Goal: Task Accomplishment & Management: Complete application form

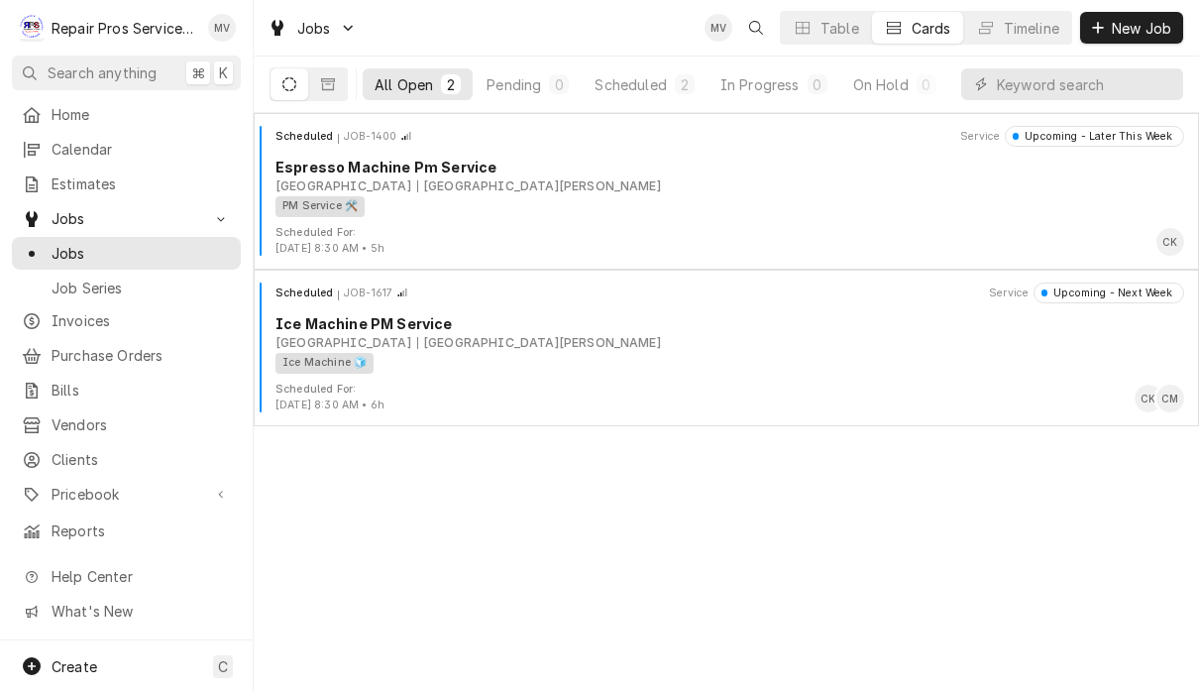
click at [1188, 99] on div "All Open 2 Pending 0 Scheduled 2 In Progress 0 On Hold 0 Completed 0" at bounding box center [727, 85] width 946 height 57
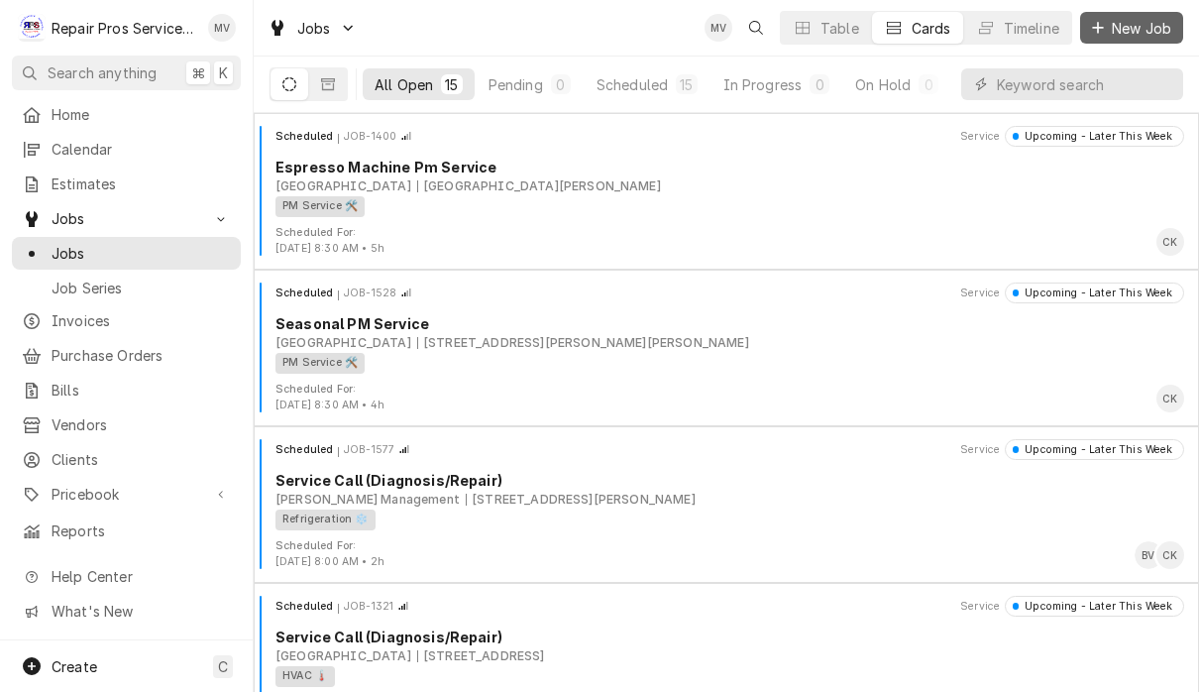
click at [1141, 30] on span "New Job" at bounding box center [1141, 28] width 67 height 21
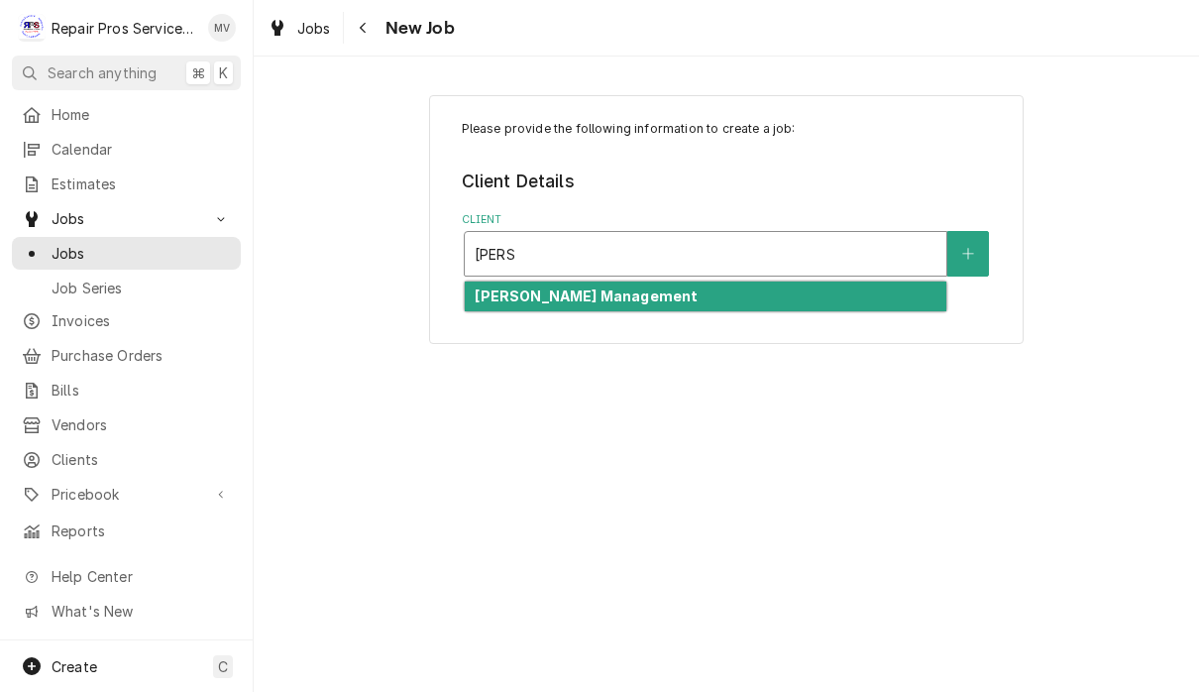
click at [869, 307] on div "[PERSON_NAME] Management" at bounding box center [706, 297] width 482 height 31
type input "[PERSON_NAME]"
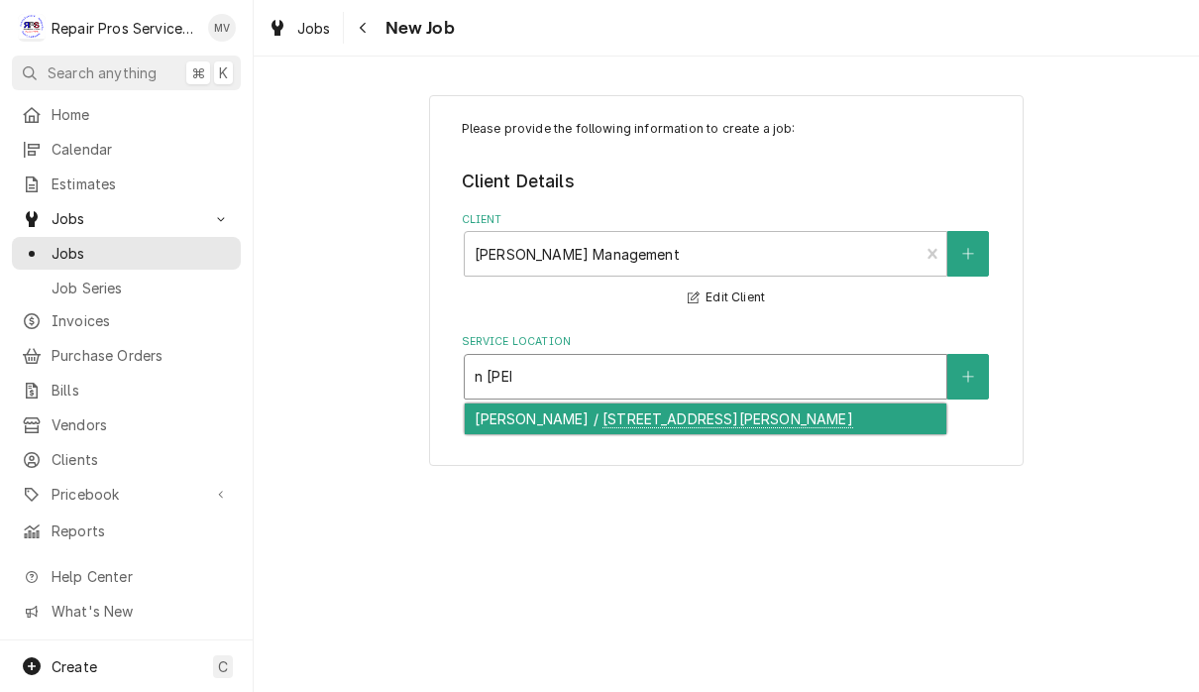
click at [777, 425] on div "[PERSON_NAME] / [STREET_ADDRESS][PERSON_NAME]" at bounding box center [706, 418] width 482 height 31
type input "n [PERSON_NAME]"
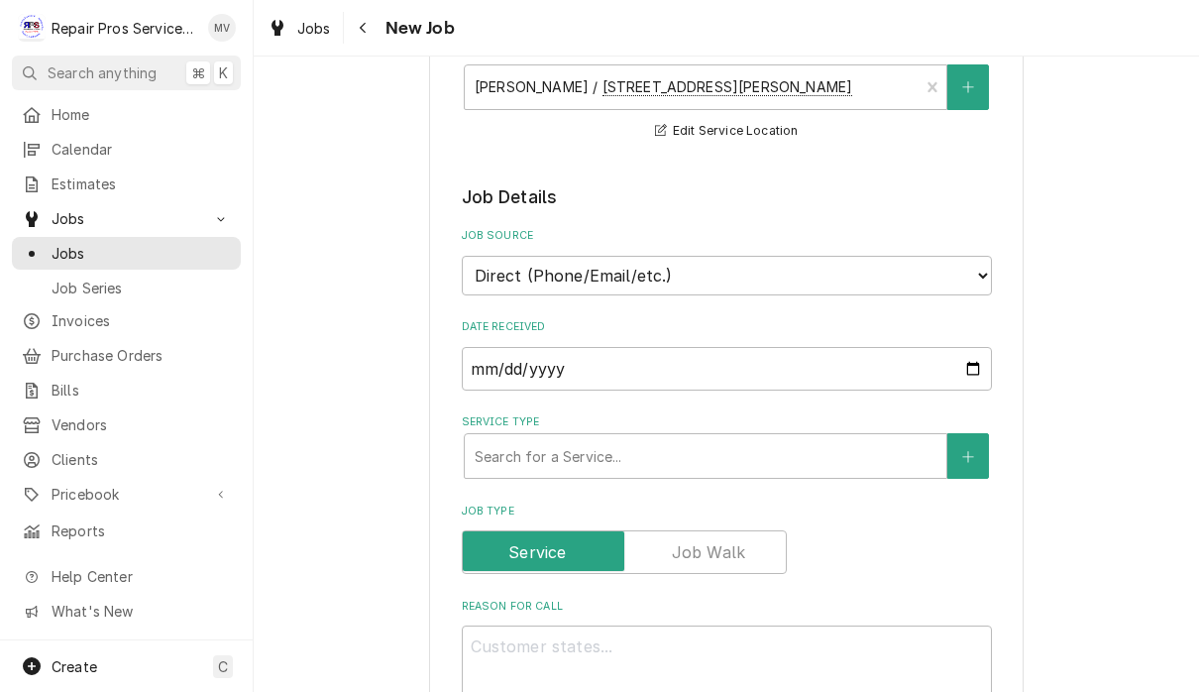
scroll to position [290, 0]
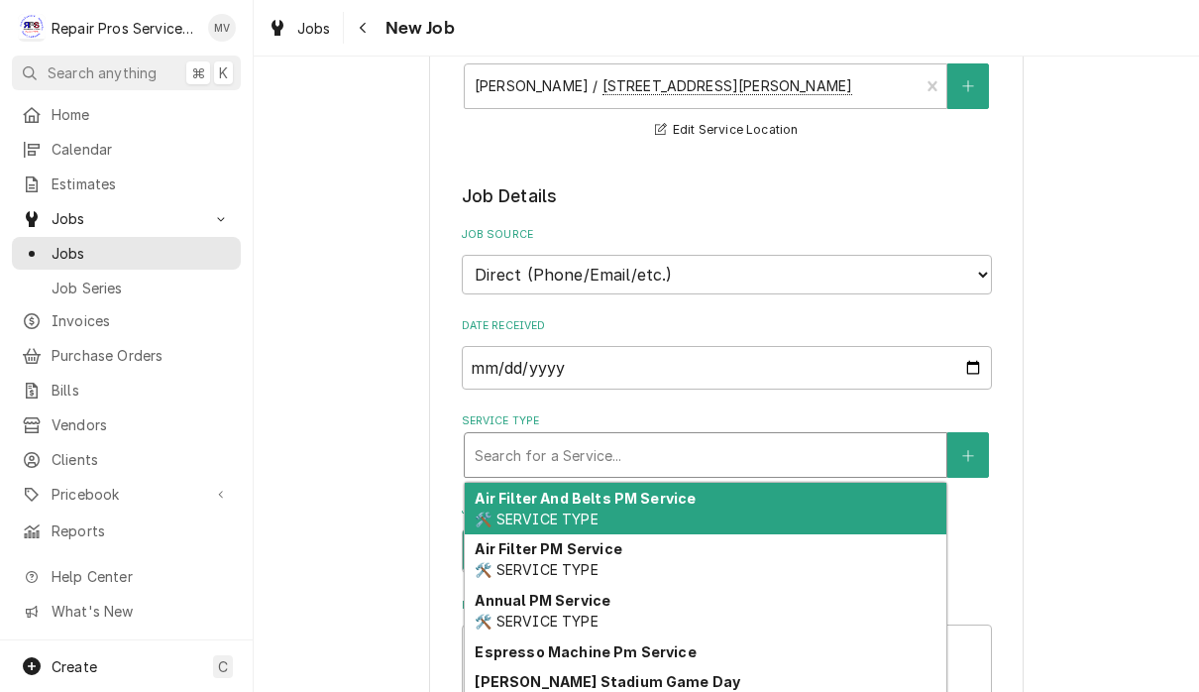
type textarea "x"
type input "d"
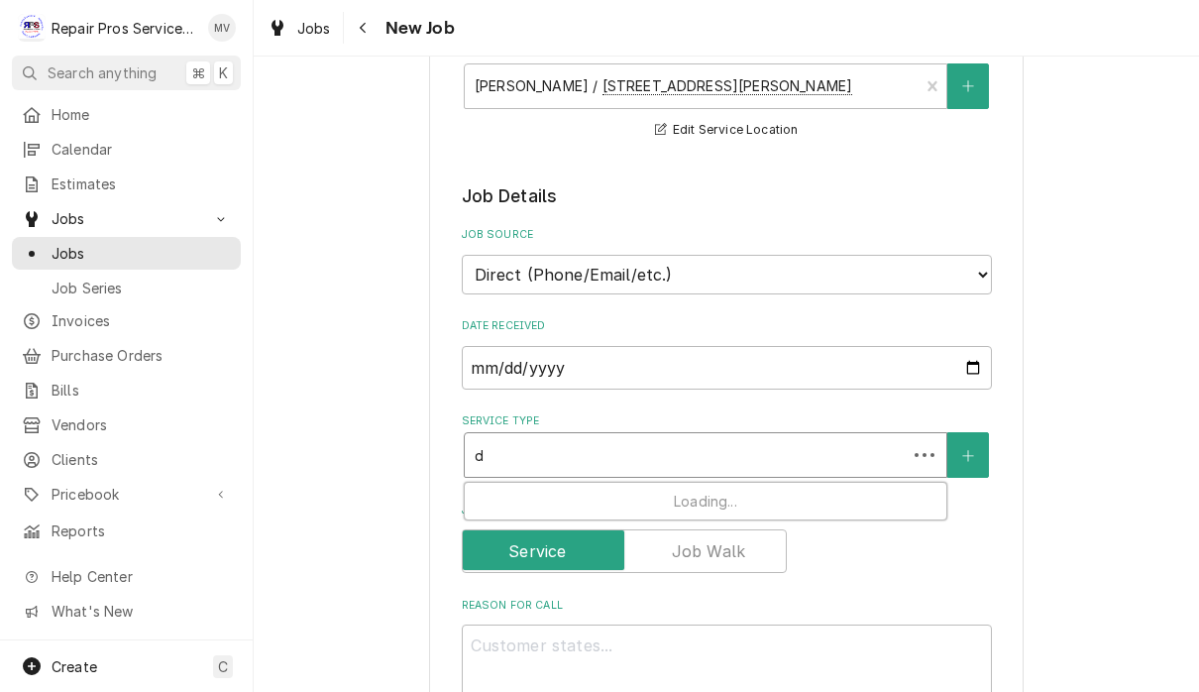
type textarea "x"
type input "di"
type textarea "x"
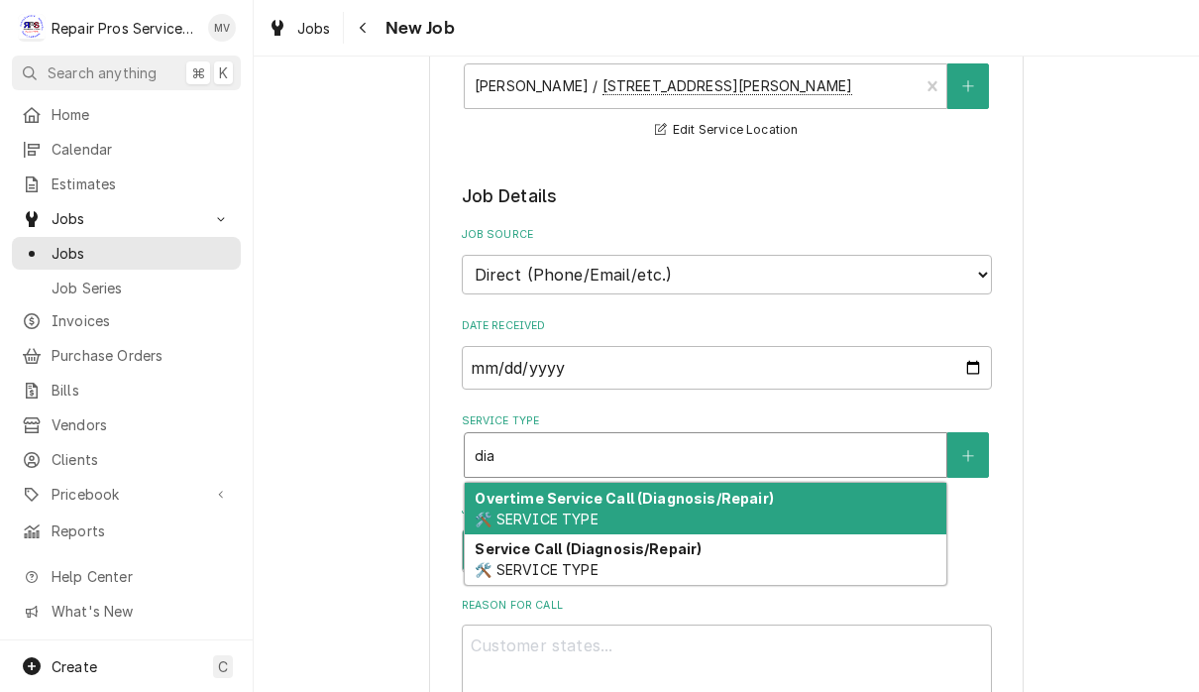
click at [799, 553] on div "Service Call (Diagnosis/Repair) 🛠️ SERVICE TYPE" at bounding box center [706, 560] width 482 height 52
type input "dia"
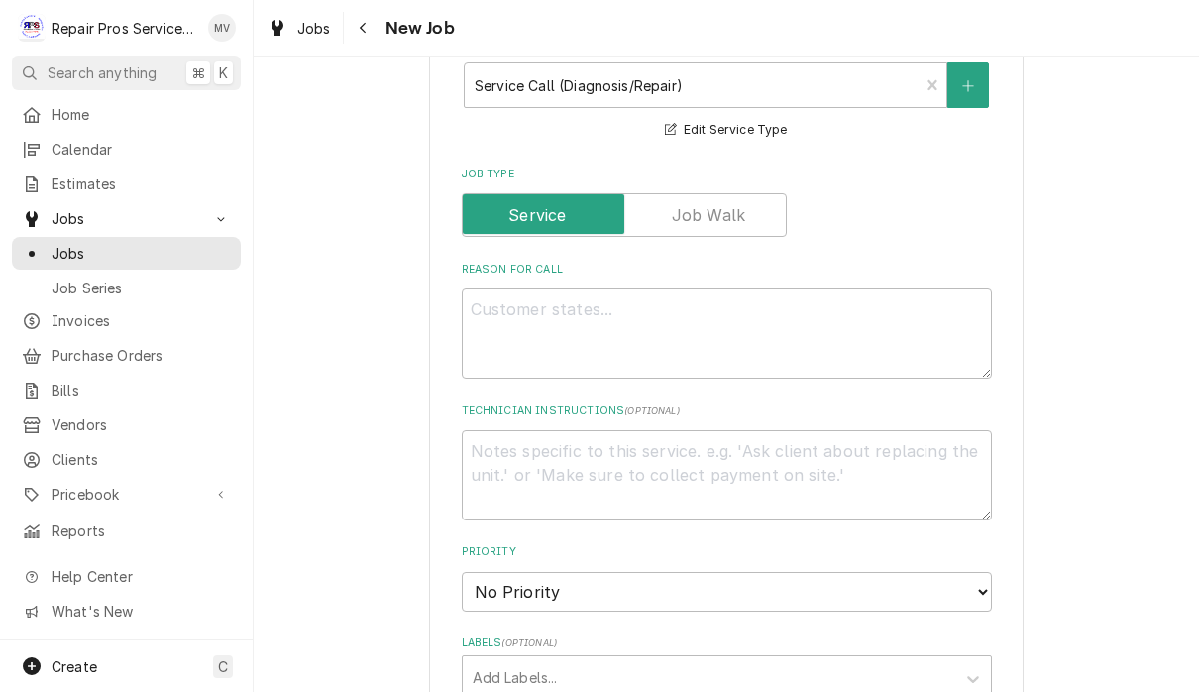
scroll to position [667, 0]
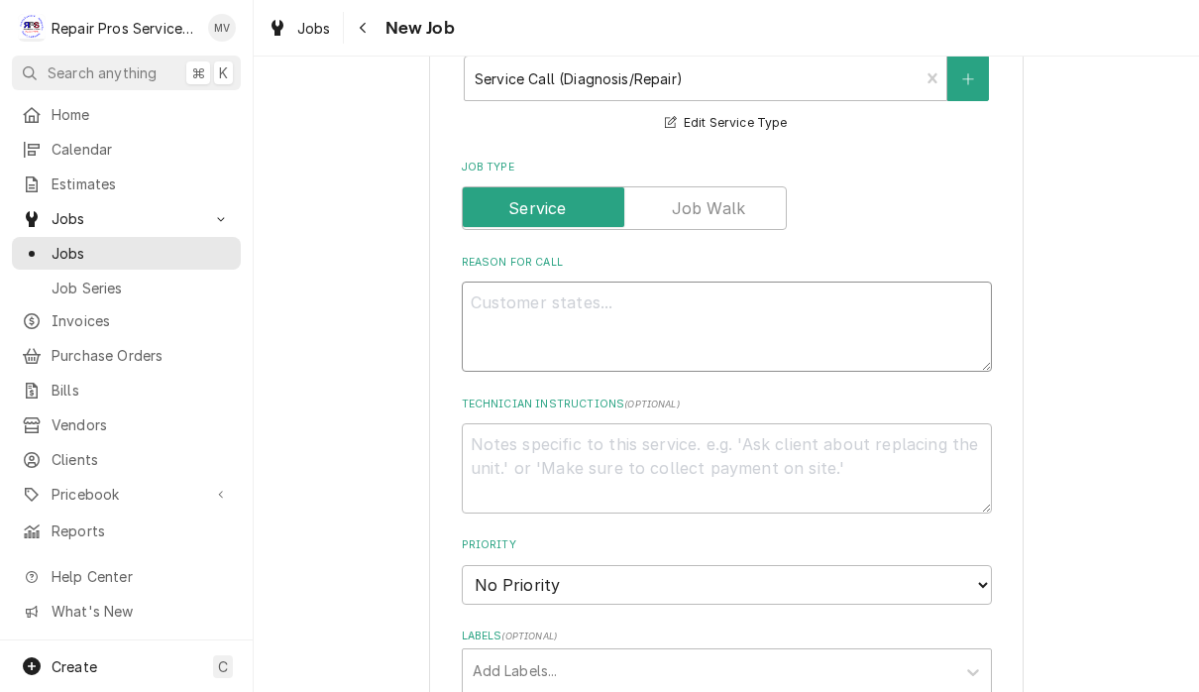
click at [904, 303] on textarea "Reason For Call" at bounding box center [727, 327] width 530 height 90
type textarea "x"
type textarea "wa"
type textarea "x"
type textarea "walk"
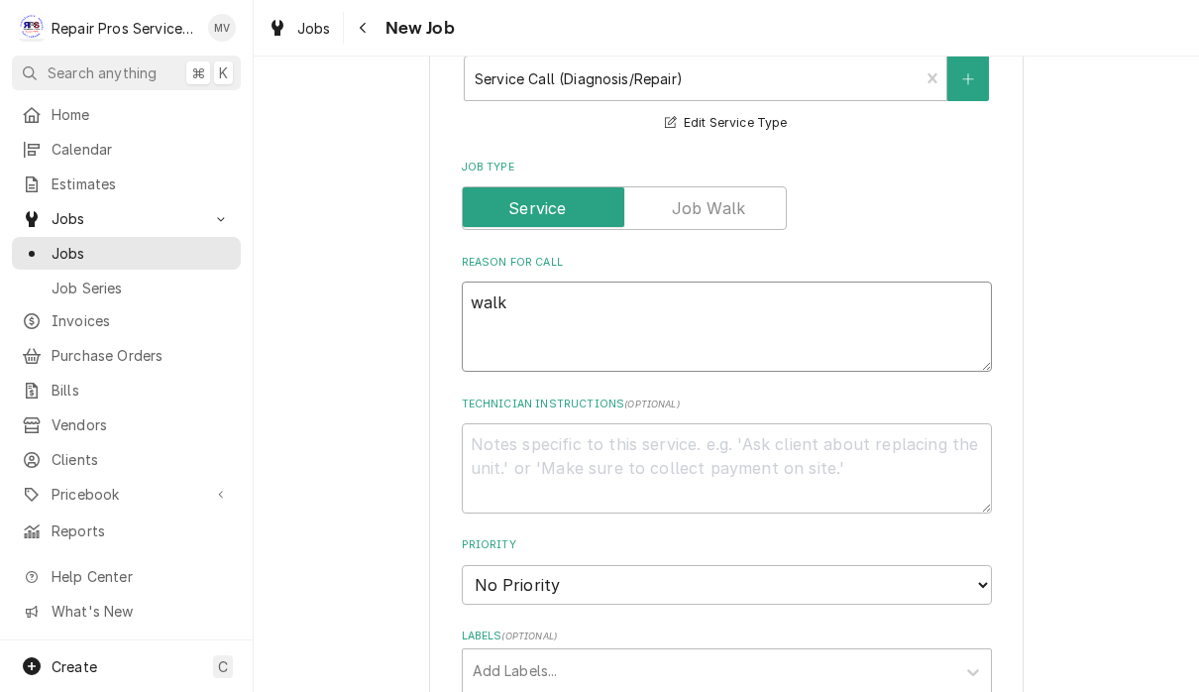
type textarea "x"
type textarea "walk"
type textarea "x"
type textarea "walk i"
type textarea "x"
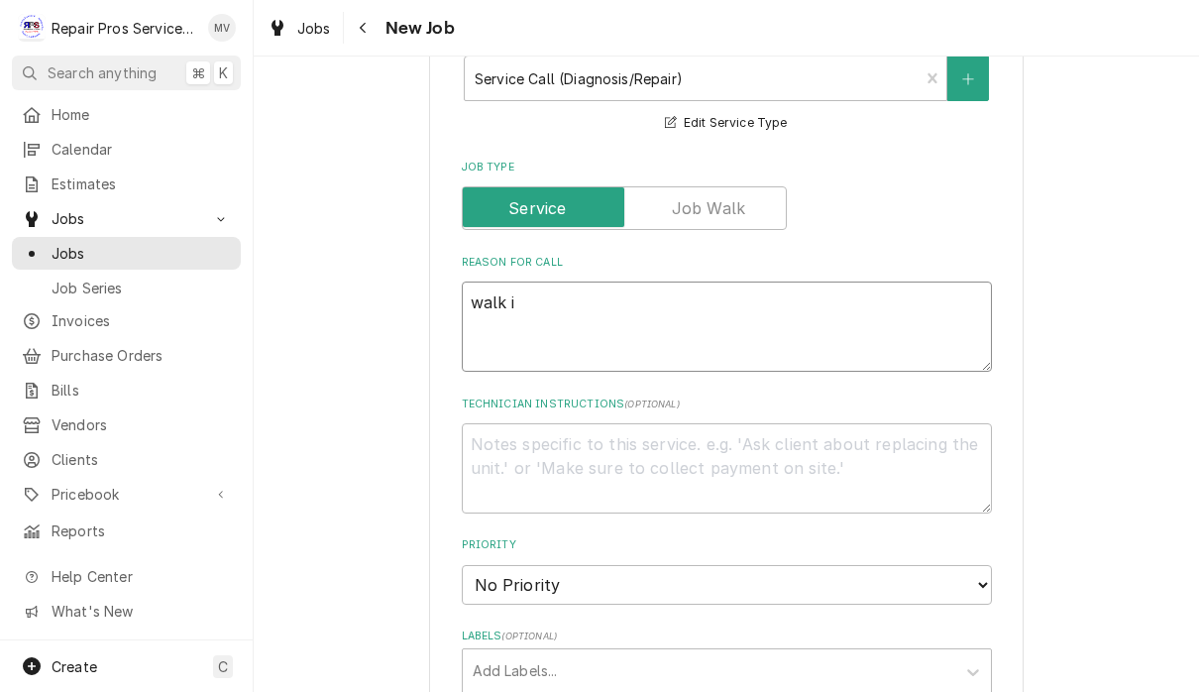
type textarea "walk in"
type textarea "x"
type textarea "walk in"
type textarea "x"
type textarea "walk in c"
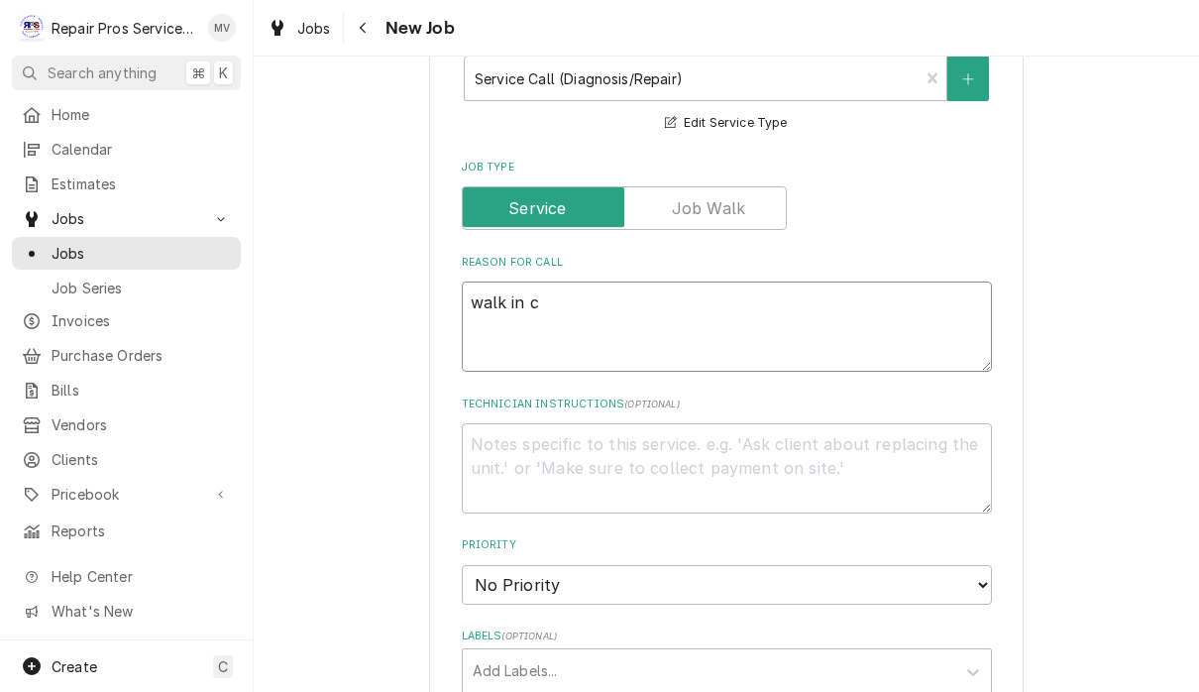
type textarea "x"
type textarea "walk in co"
type textarea "x"
type textarea "walk in coo"
type textarea "x"
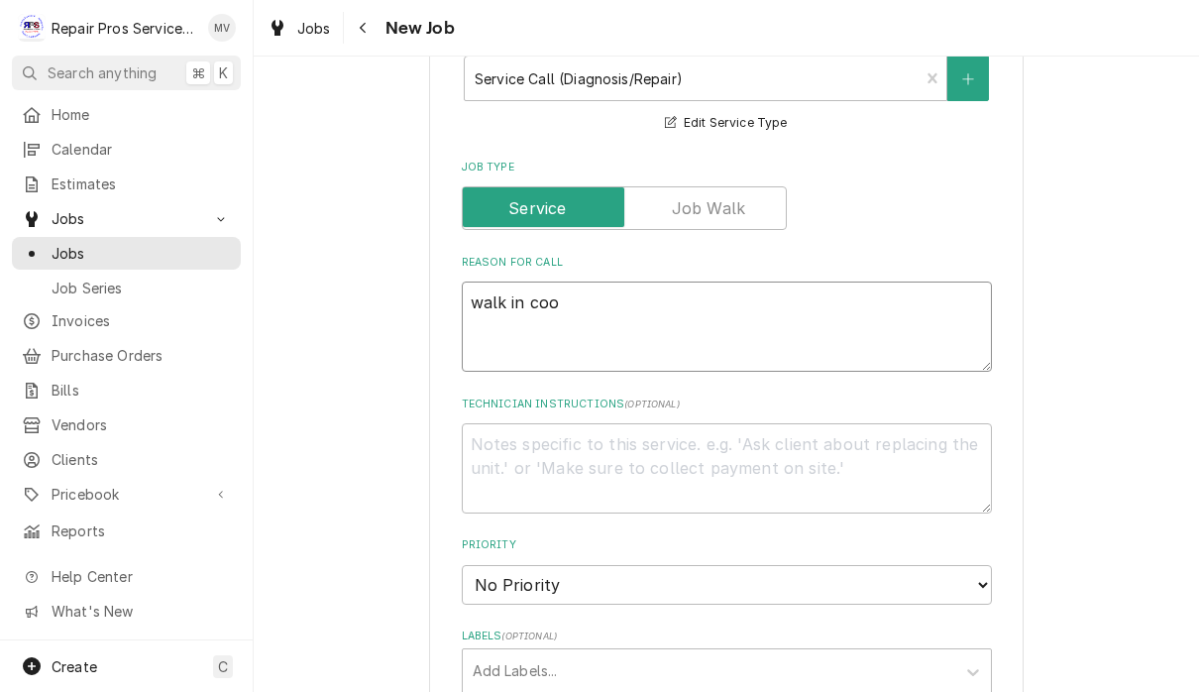
type textarea "walk in cool"
type textarea "x"
type textarea "walk in coole"
type textarea "x"
type textarea "walk in cooler"
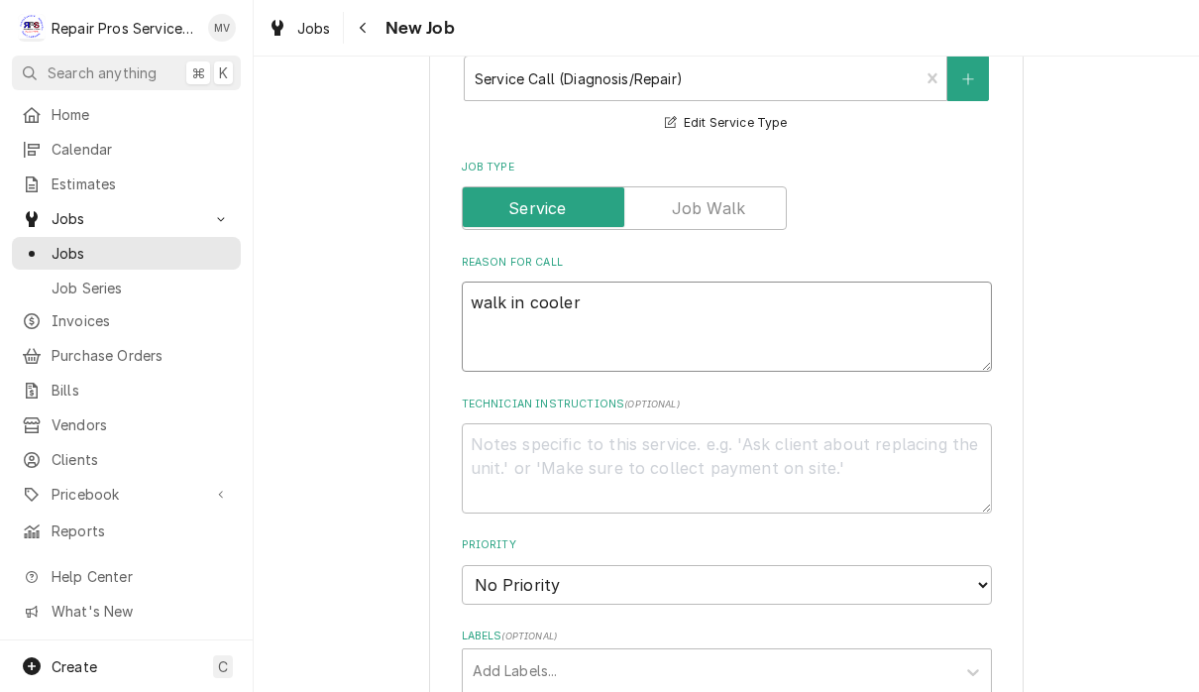
type textarea "x"
type textarea "walk in cooler"
type textarea "x"
type textarea "walk in cooler a"
type textarea "x"
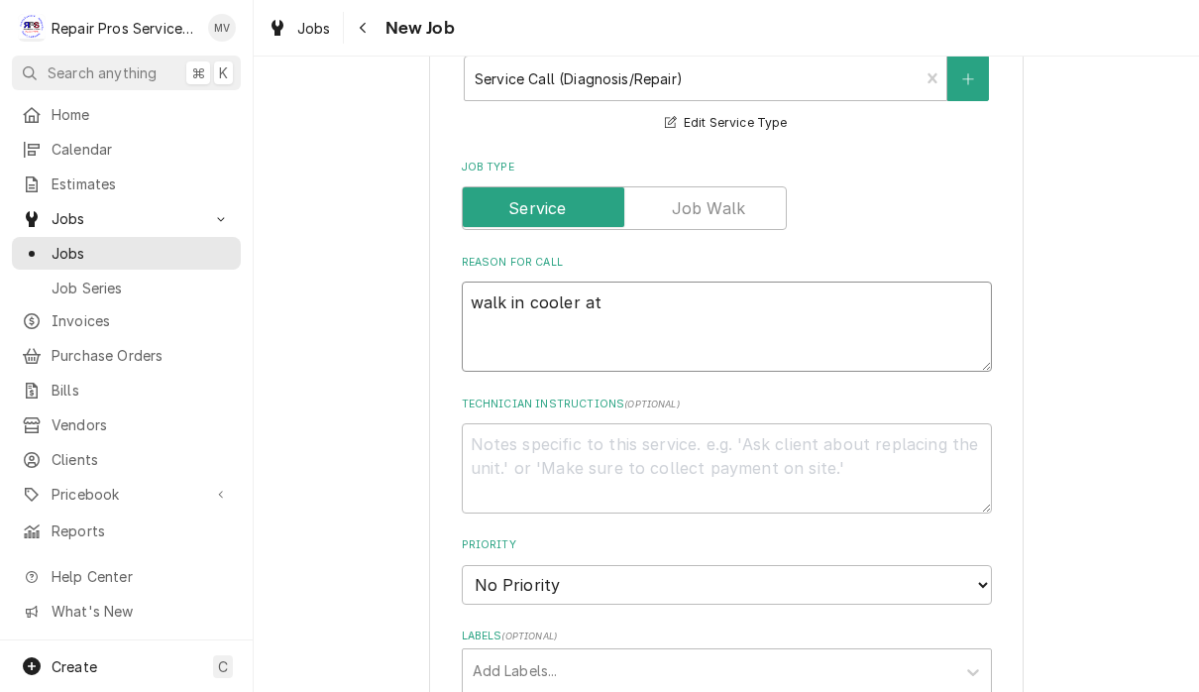
type textarea "walk in cooler at"
type textarea "x"
type textarea "walk in cooler at 3"
type textarea "x"
type textarea "walk in cooler at 30"
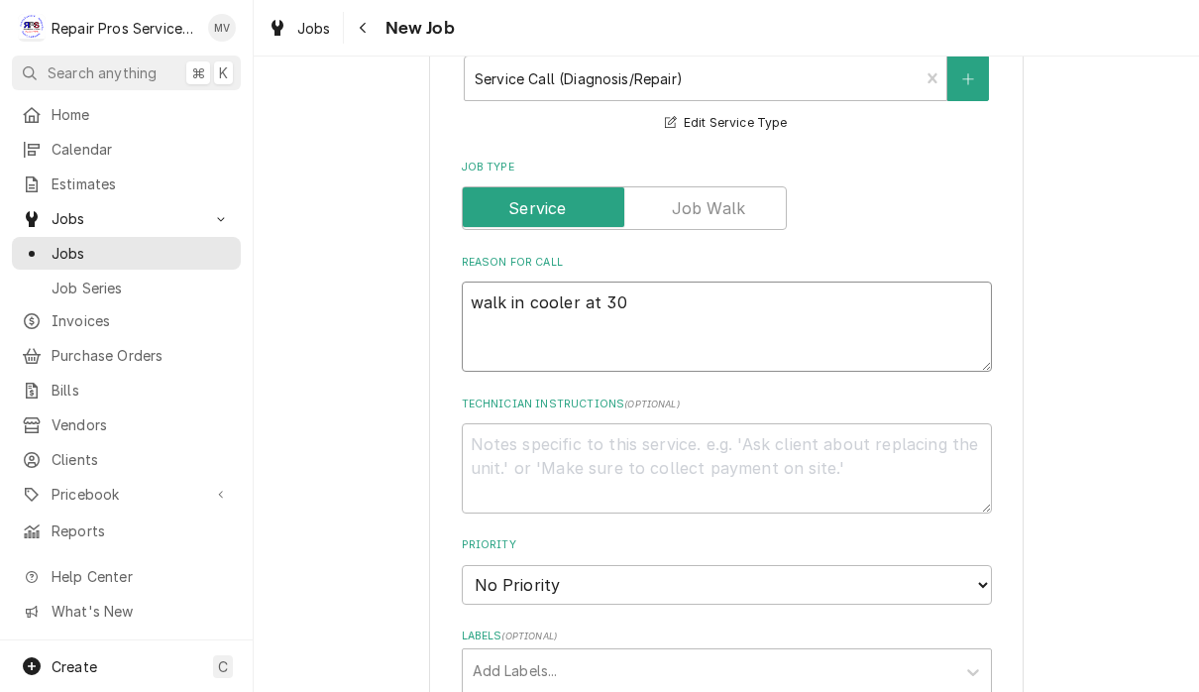
type textarea "x"
type textarea "walk in cooler at 30"
type textarea "x"
type textarea "walk in cooler at 30 d"
type textarea "x"
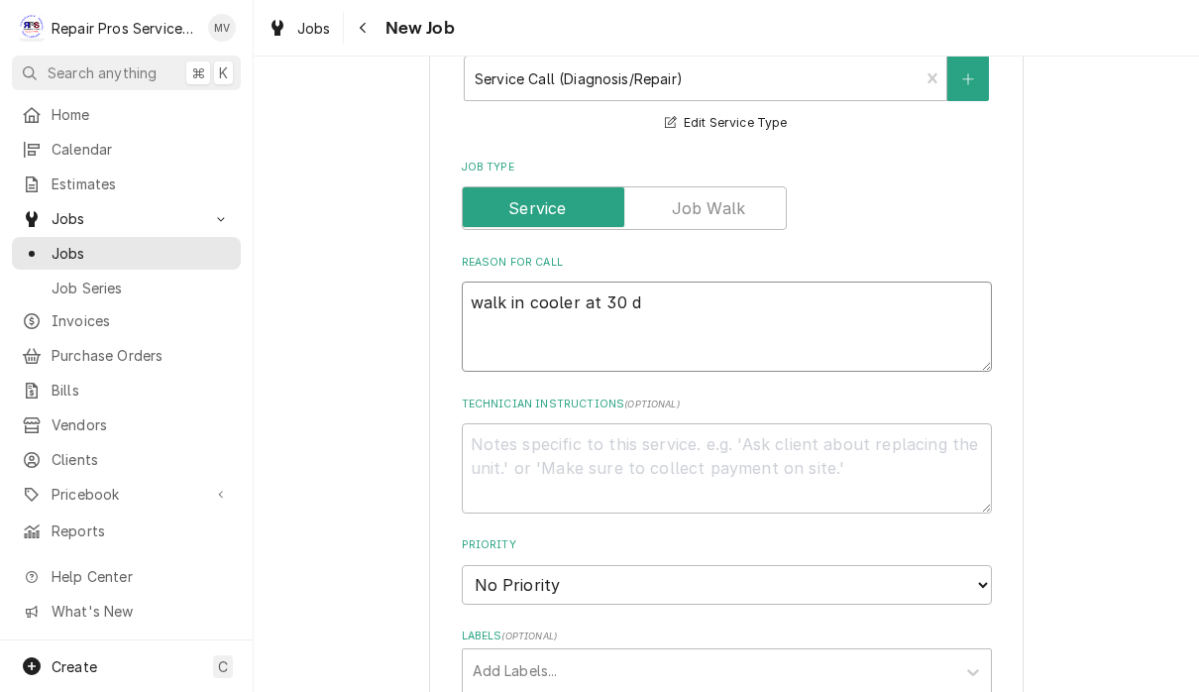
type textarea "walk in cooler at 30 de"
type textarea "x"
type textarea "walk in cooler at 30 deg"
type textarea "x"
type textarea "walk in cooler at 30 degr"
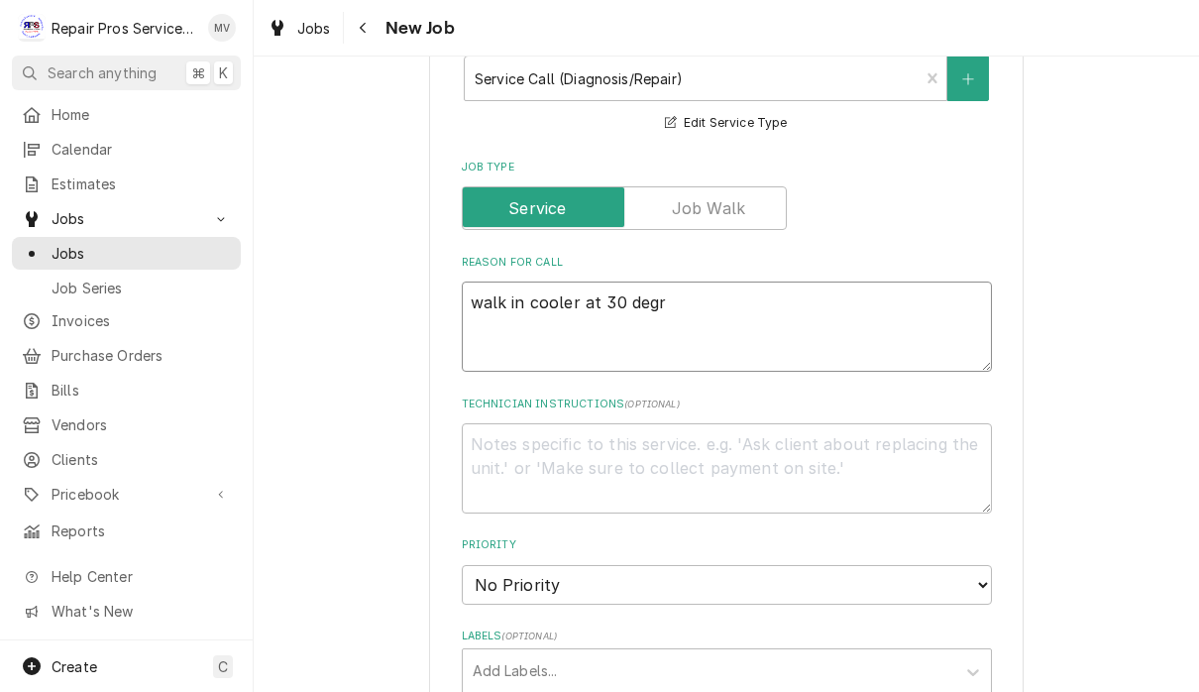
type textarea "x"
type textarea "walk in cooler at 30 degre"
type textarea "x"
type textarea "walk in cooler at 30 degree"
type textarea "x"
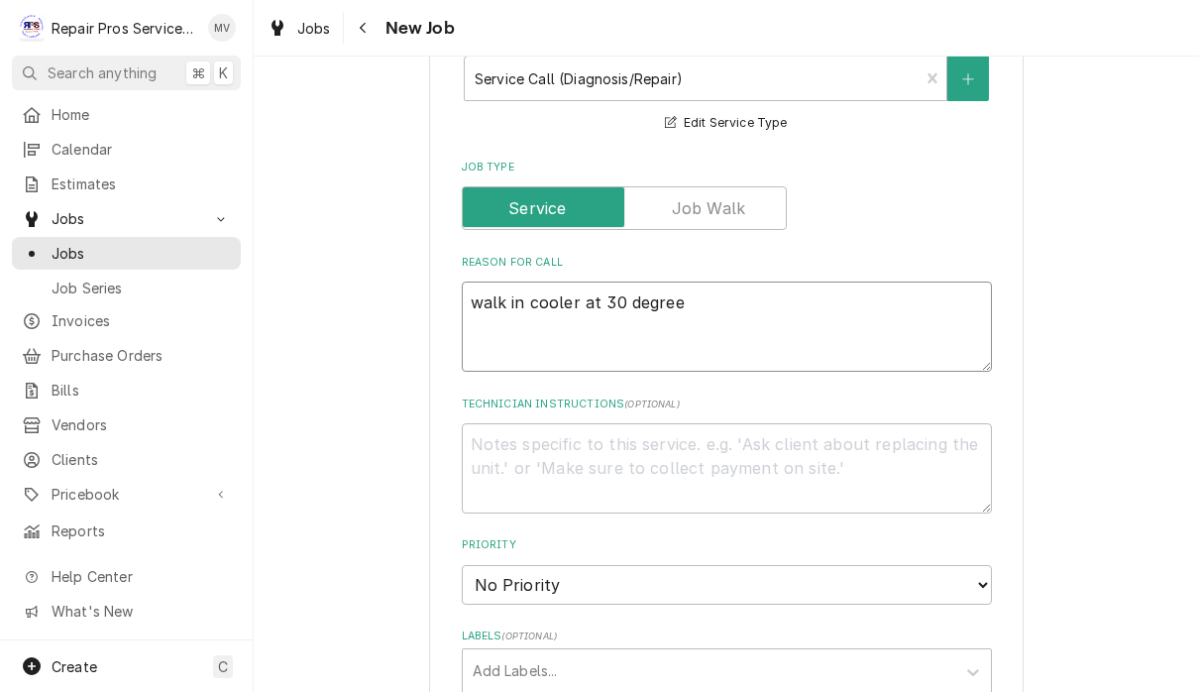
type textarea "walk in cooler at 30 degrees"
type textarea "x"
type textarea "walk in cooler at 30 degrees"
type textarea "x"
type textarea "walk in cooler at 30 degrees W"
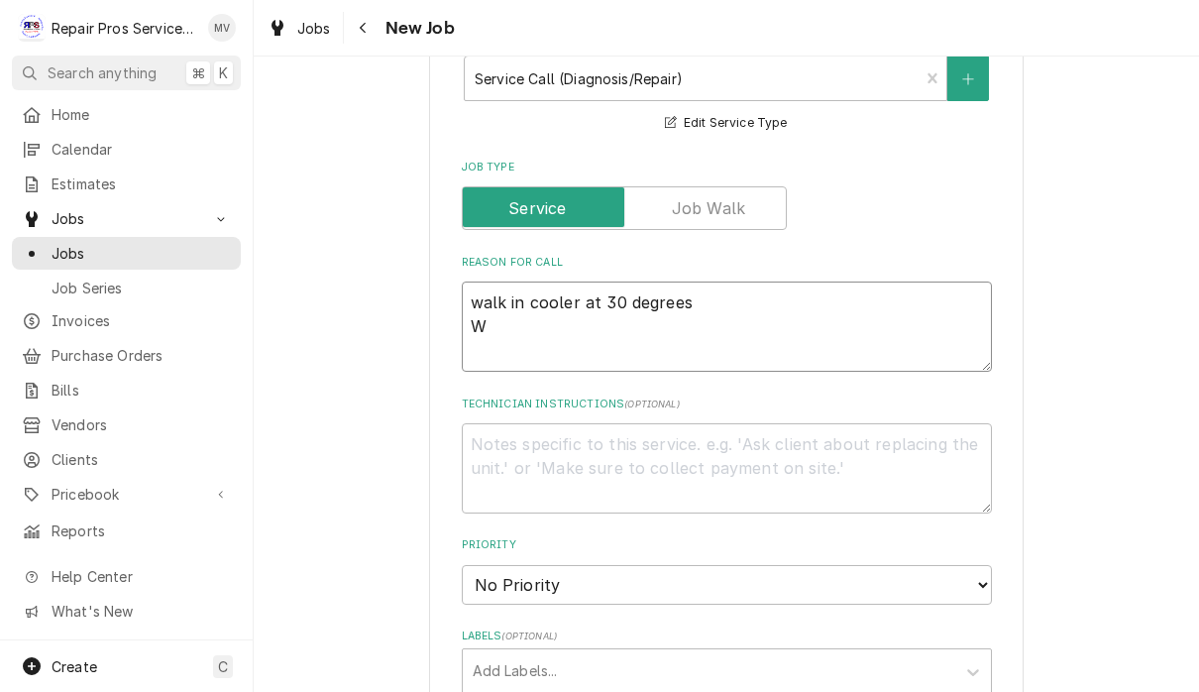
type textarea "x"
type textarea "walk in cooler at 30 degrees Wa"
type textarea "x"
type textarea "walk in cooler at 30 degrees Wal"
type textarea "x"
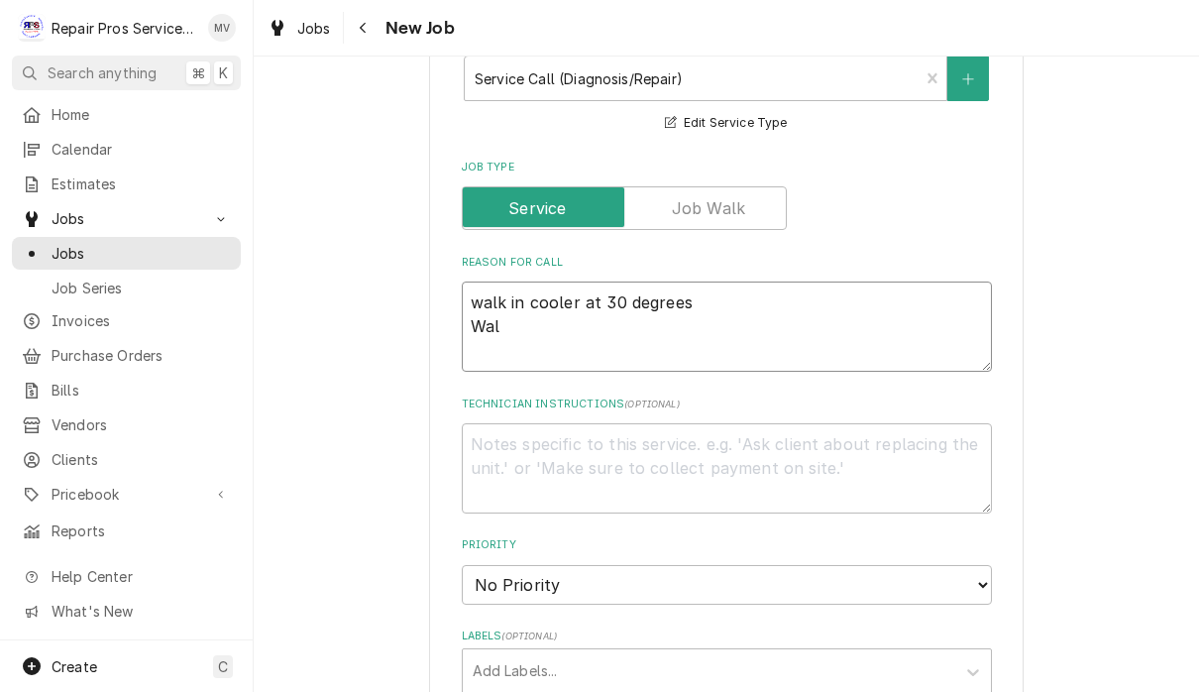
type textarea "walk in cooler at 30 degrees Walk"
type textarea "x"
type textarea "walk in cooler at 30 degrees Walk"
type textarea "x"
type textarea "walk in cooler at 30 degrees Walk i"
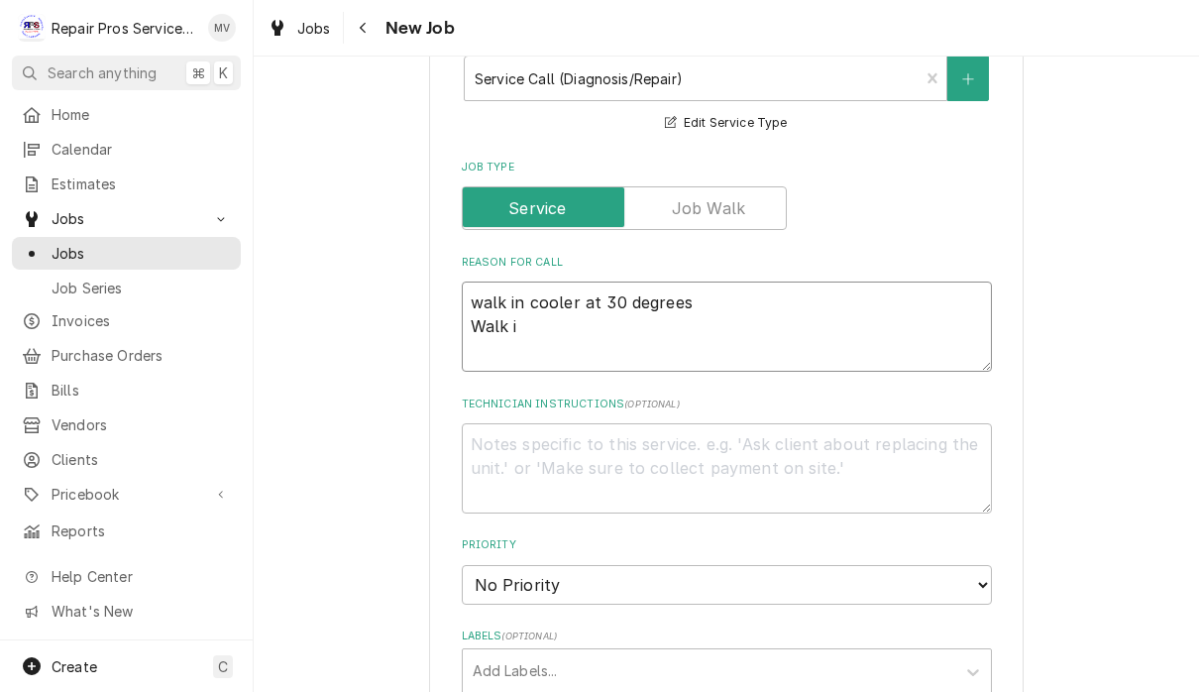
type textarea "x"
type textarea "walk in cooler at 30 degrees Walk in"
type textarea "x"
type textarea "walk in cooler at 30 degrees Walk in"
type textarea "x"
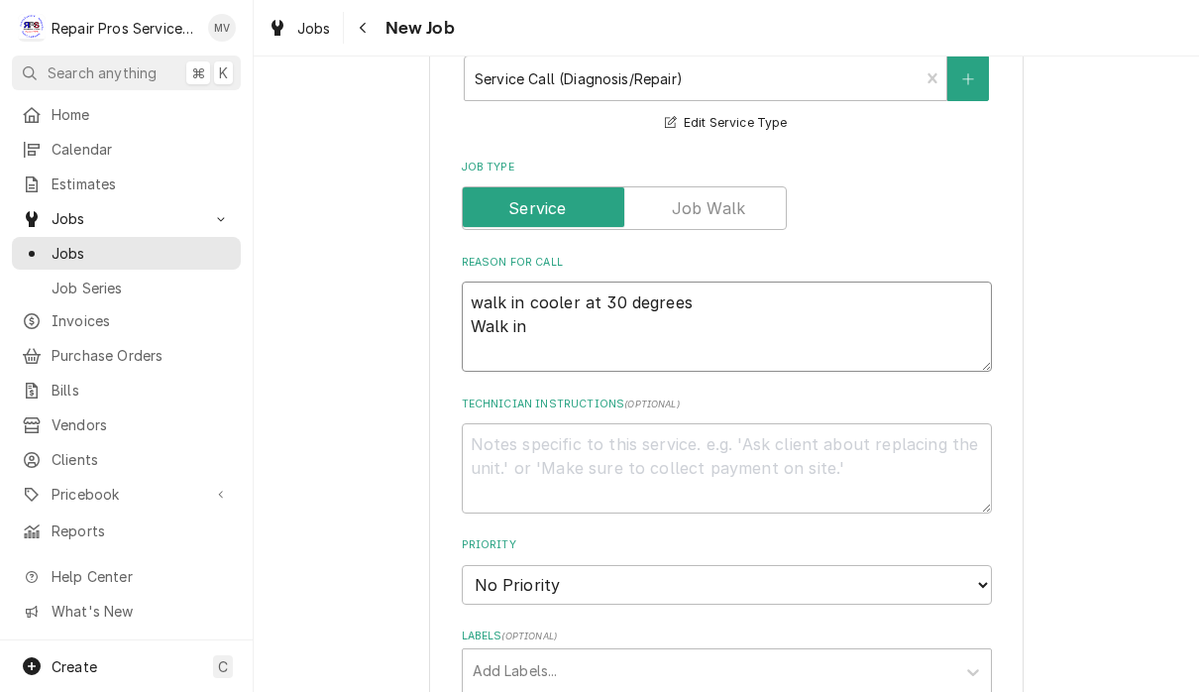
type textarea "walk in cooler at 30 degrees Walk in f"
type textarea "x"
type textarea "walk in cooler at 30 degrees Walk in fr"
type textarea "x"
type textarea "walk in cooler at 30 degrees Walk in fre"
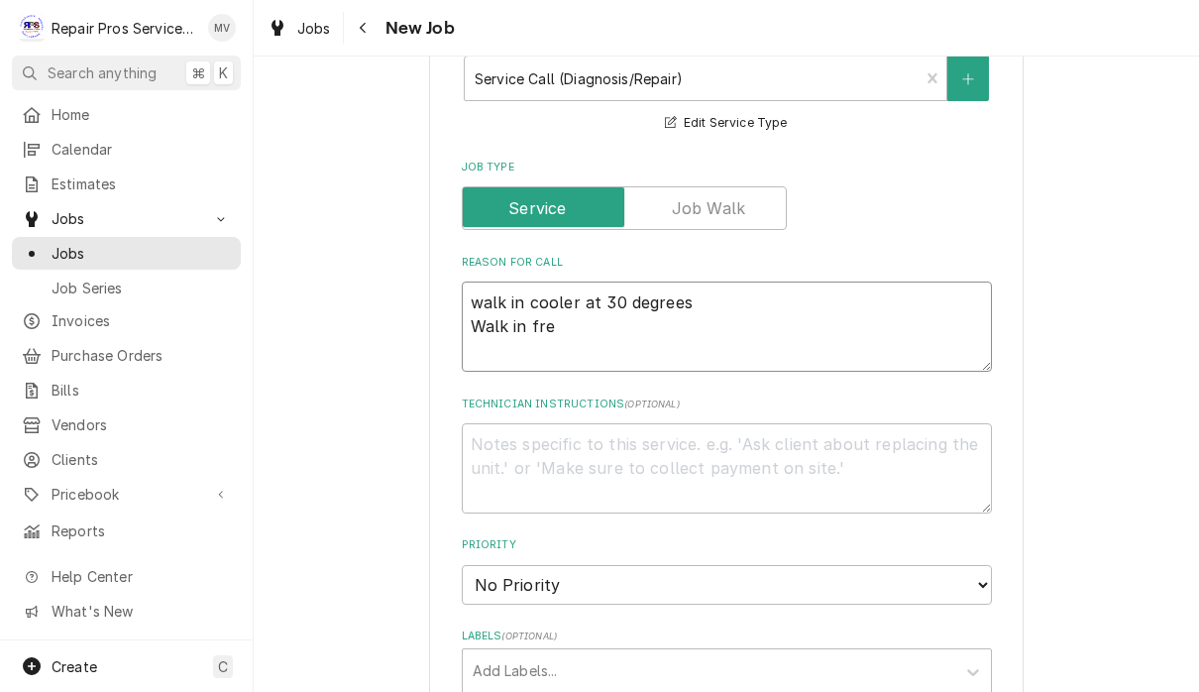
type textarea "x"
type textarea "walk in cooler at 30 degrees Walk in free"
type textarea "x"
type textarea "walk in cooler at 30 degrees Walk in [GEOGRAPHIC_DATA]"
type textarea "x"
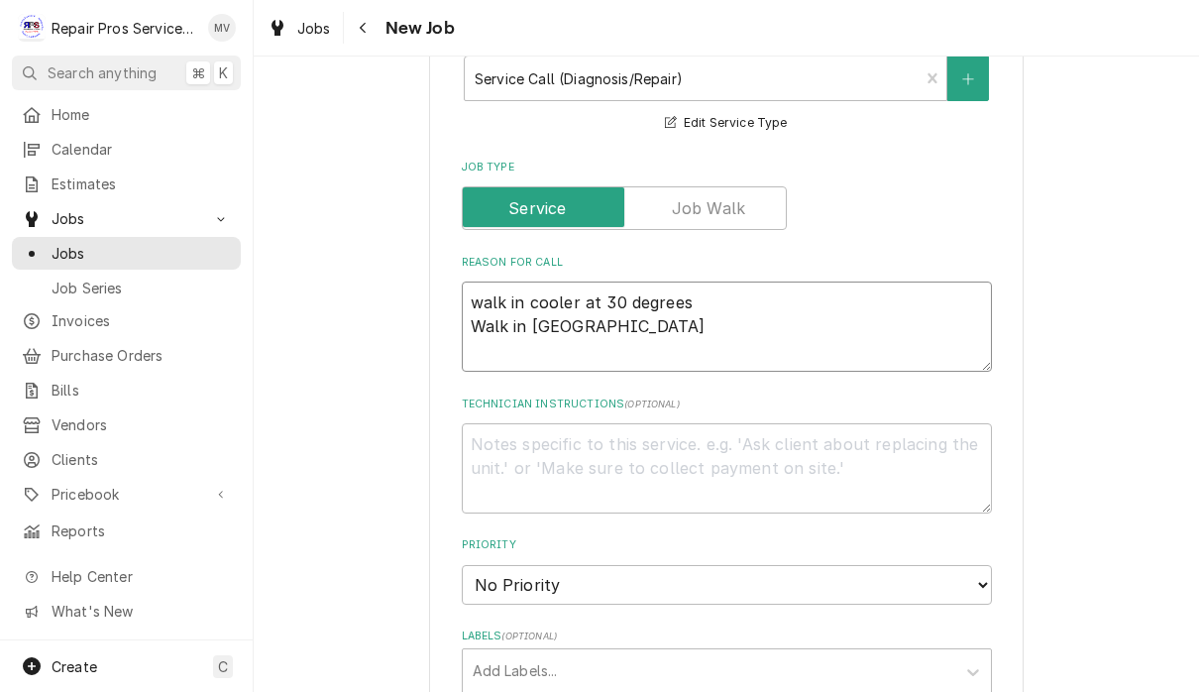
type textarea "walk in cooler at 30 degrees Walk in freeze"
type textarea "x"
type textarea "walk in cooler at 30 degrees Walk in freezer"
type textarea "x"
type textarea "walk in cooler at 30 degrees Walk in freezer"
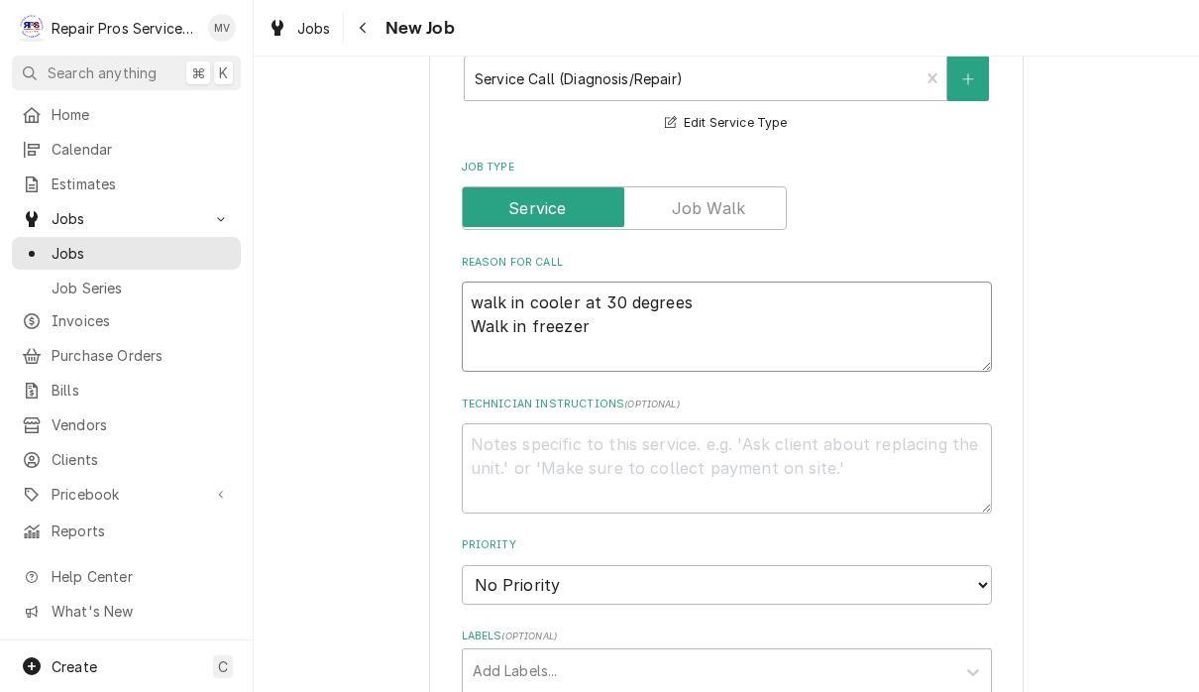
click at [498, 300] on textarea "walk in cooler at 30 degrees Walk in freezer" at bounding box center [727, 327] width 530 height 90
type textarea "x"
type textarea "alk in cooler at 30 degrees Walk in freezer"
type textarea "x"
type textarea "Walk in cooler at 30 degrees Walk in freezer"
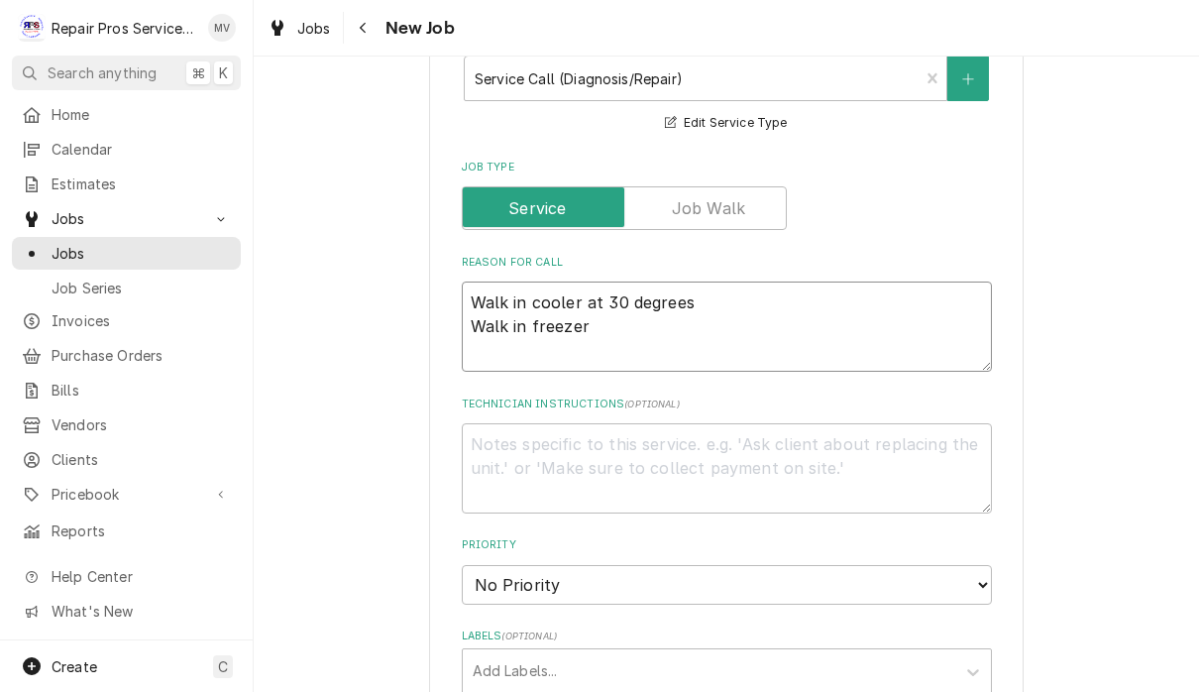
click at [649, 324] on textarea "Walk in cooler at 30 degrees Walk in freezer" at bounding box center [727, 327] width 530 height 90
type textarea "x"
type textarea "Walk in cooler at 30 degrees Walk in freezer"
type textarea "x"
type textarea "Walk in cooler at 30 degrees Walk in freeze"
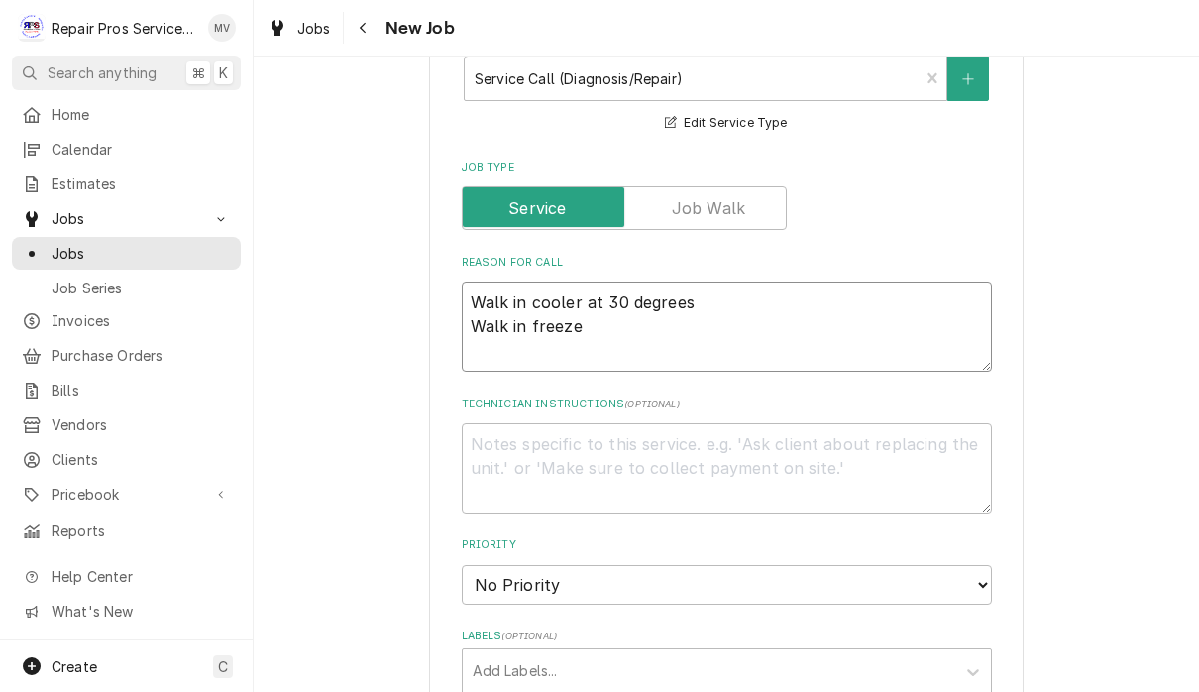
type textarea "x"
type textarea "Walk in cooler at 30 degrees Walk in freez"
type textarea "x"
type textarea "Walk in cooler at 30 degrees Walk in free"
type textarea "x"
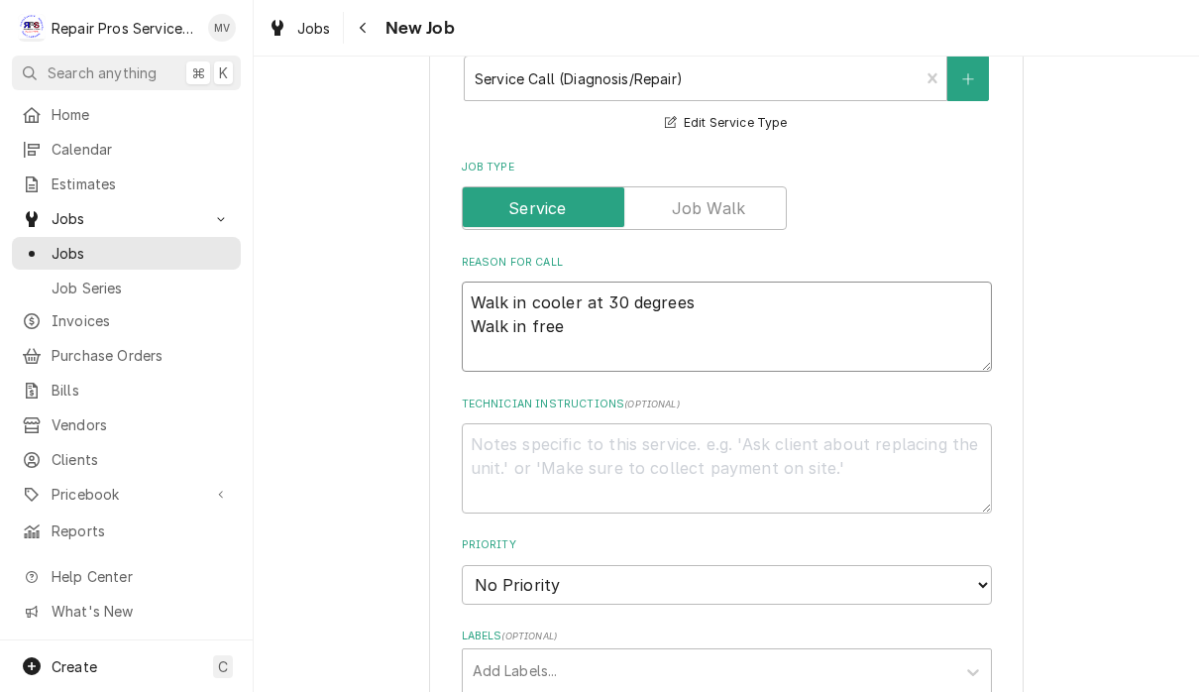
type textarea "Walk in cooler at 30 degrees Walk in fre"
type textarea "x"
type textarea "Walk in cooler at 30 degrees Walk in fr"
type textarea "x"
type textarea "Walk in cooler at 30 degrees Walk in f"
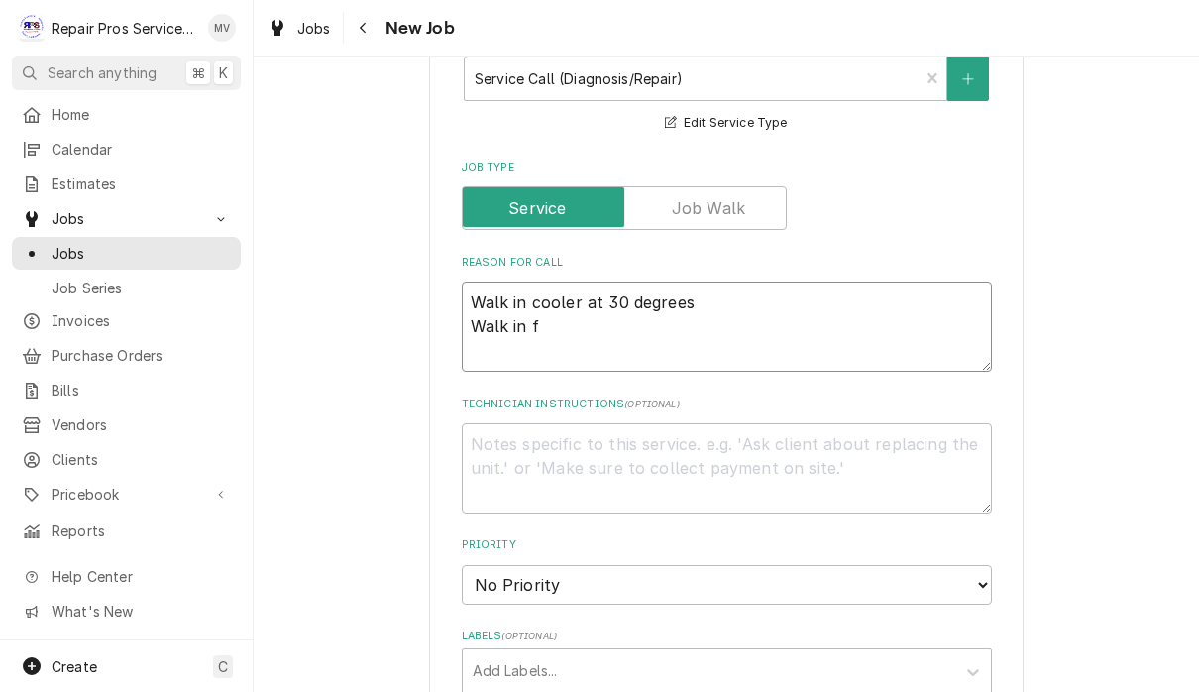
type textarea "x"
type textarea "Walk in cooler at 30 degrees Walk in"
type textarea "x"
type textarea "Walk in cooler at 30 degrees Walk in"
type textarea "x"
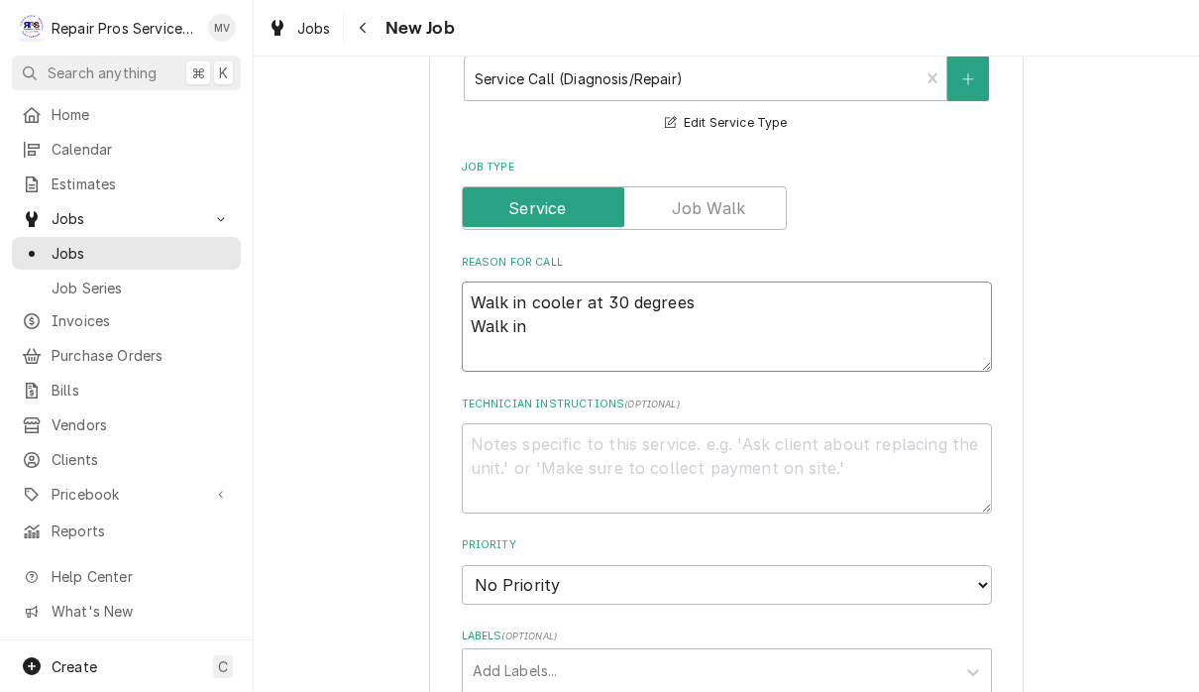
type textarea "Walk in cooler at 30 degrees Walk i"
type textarea "x"
type textarea "Walk in cooler at 30 degrees Walk"
type textarea "x"
type textarea "Walk in cooler at 30 degrees Walk"
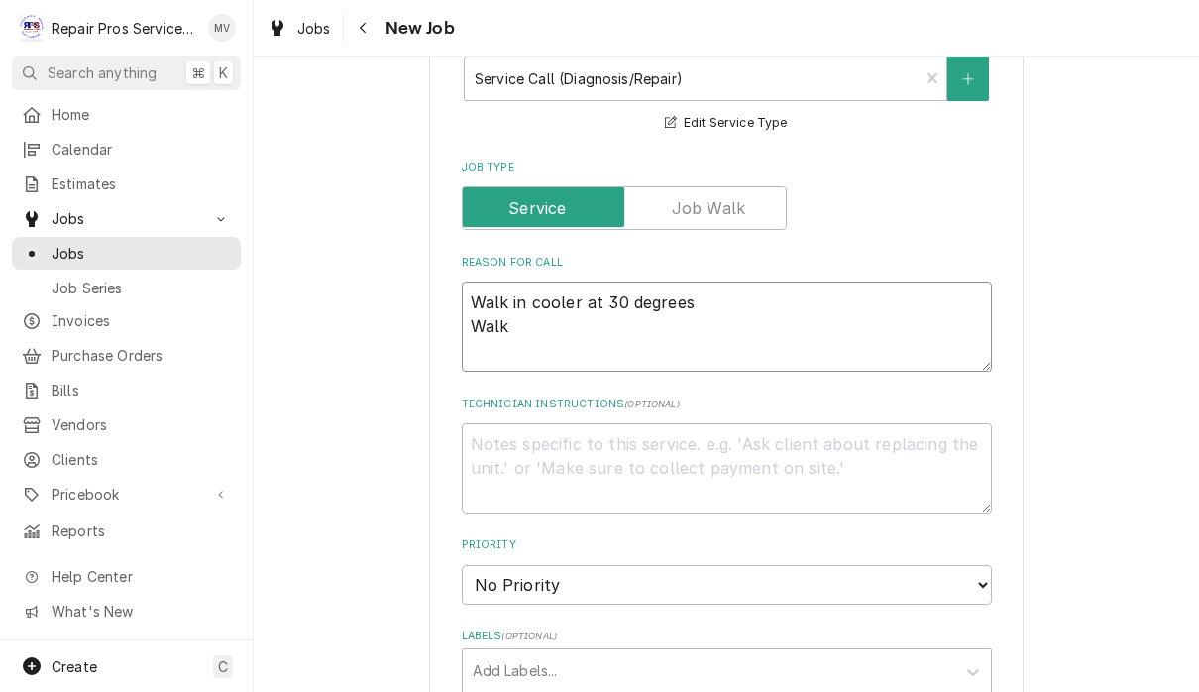
type textarea "x"
type textarea "Walk in cooler at 30 degrees Wal"
type textarea "x"
type textarea "Walk in cooler at 30 degrees Wa"
type textarea "x"
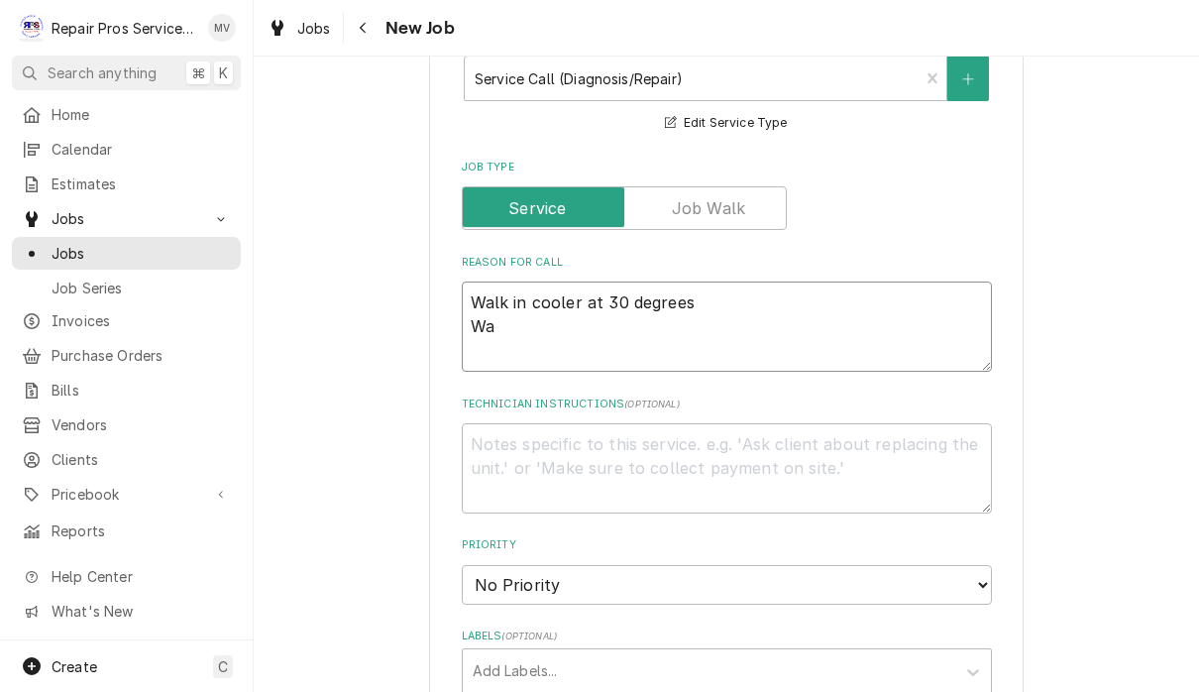
type textarea "Walk in cooler at 30 degrees W"
type textarea "x"
type textarea "Walk in cooler at 30 degrees"
click at [572, 295] on textarea "Walk in cooler at 30 degrees" at bounding box center [727, 327] width 530 height 90
type textarea "x"
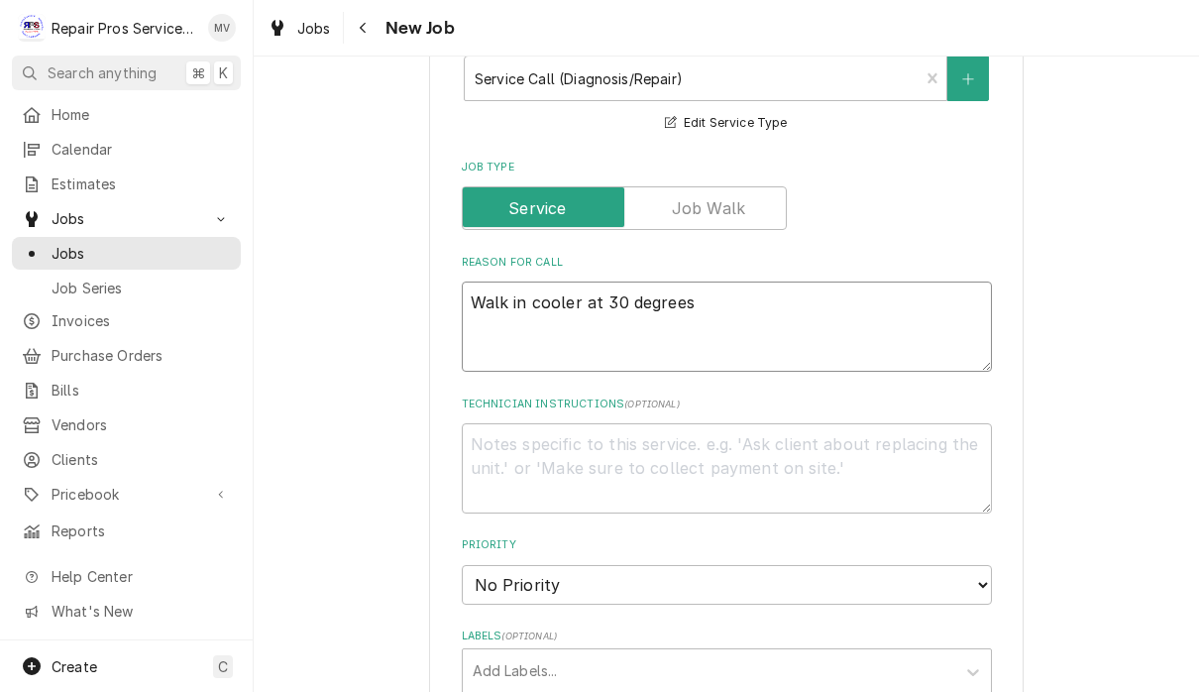
type textarea "Walk in cooler/ at 30 degrees"
type textarea "x"
type textarea "Walk in cooler/r at 30 degrees"
type textarea "x"
type textarea "Walk in cooler/re at 30 degrees"
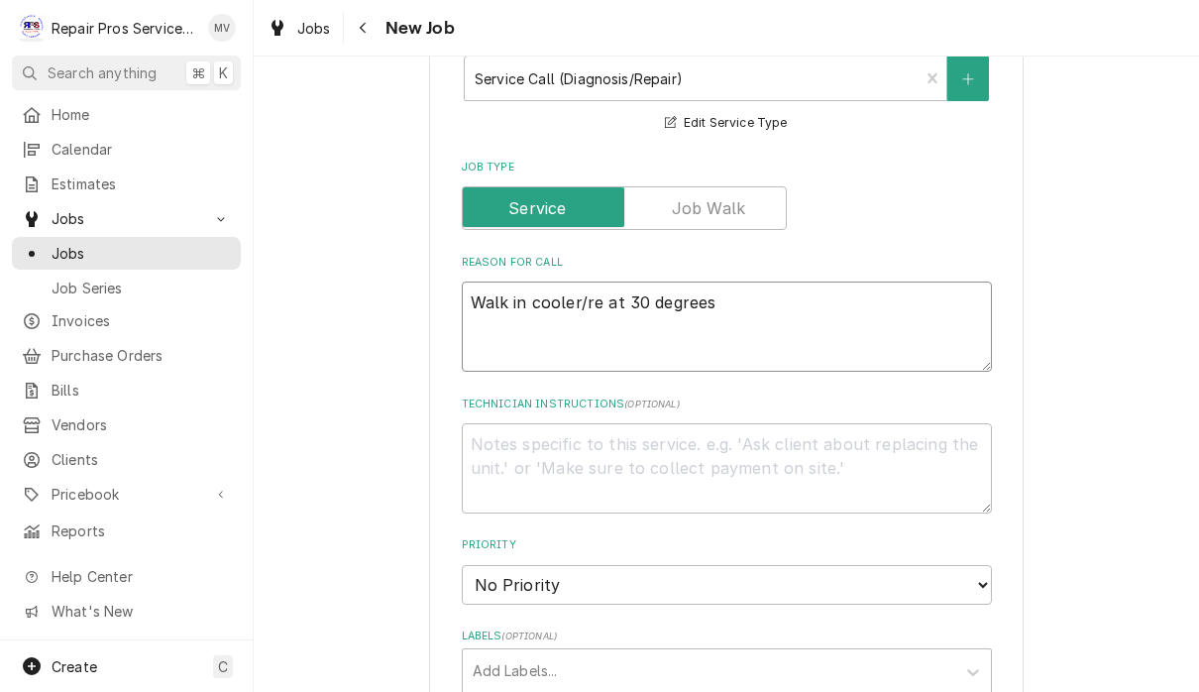
type textarea "x"
type textarea "Walk in cooler/res at 30 degrees"
type textarea "x"
type textarea "Walk in cooler/re at 30 degrees"
type textarea "x"
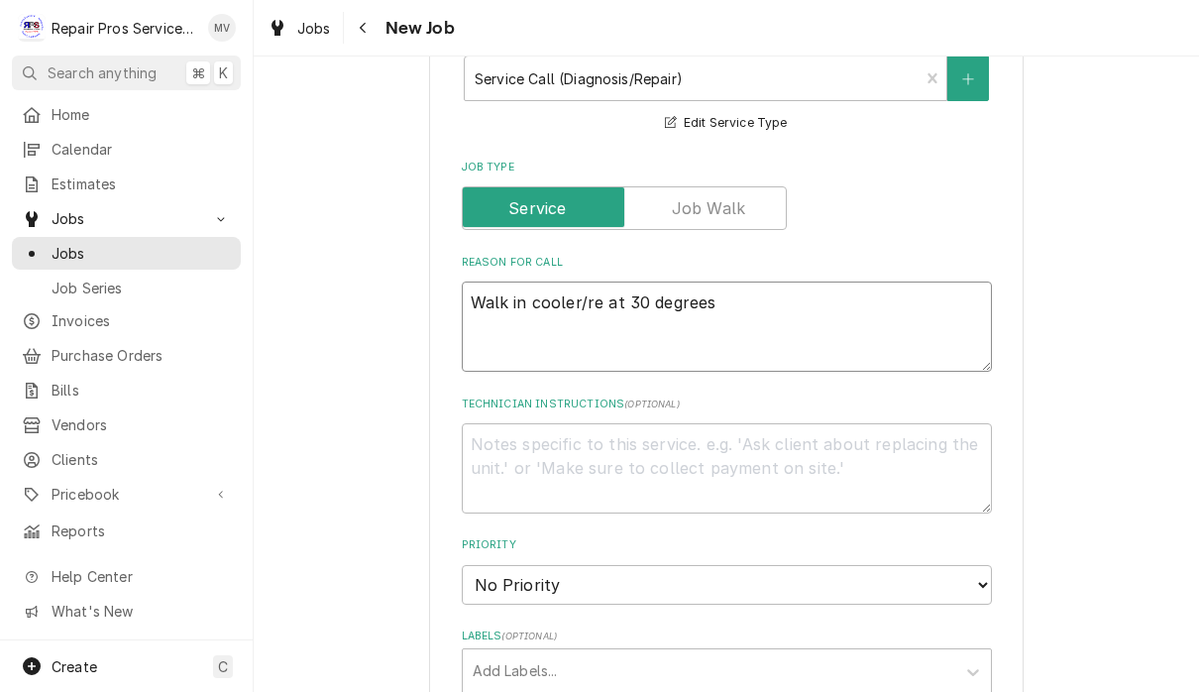
type textarea "Walk in cooler/r at 30 degrees"
type textarea "x"
type textarea "Walk in cooler/ at 30 degrees"
type textarea "x"
type textarea "Walk in cooler/f at 30 degrees"
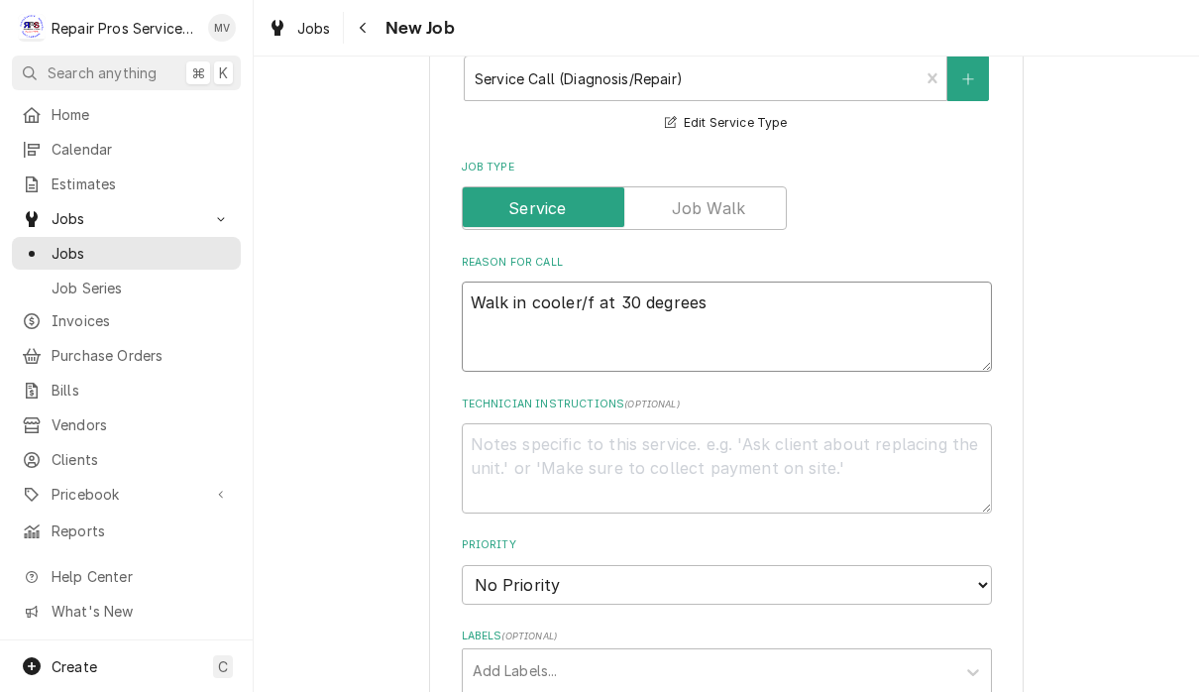
type textarea "x"
type textarea "Walk in cooler/fr at 30 degrees"
type textarea "x"
type textarea "Walk in cooler/fre at 30 degrees"
type textarea "x"
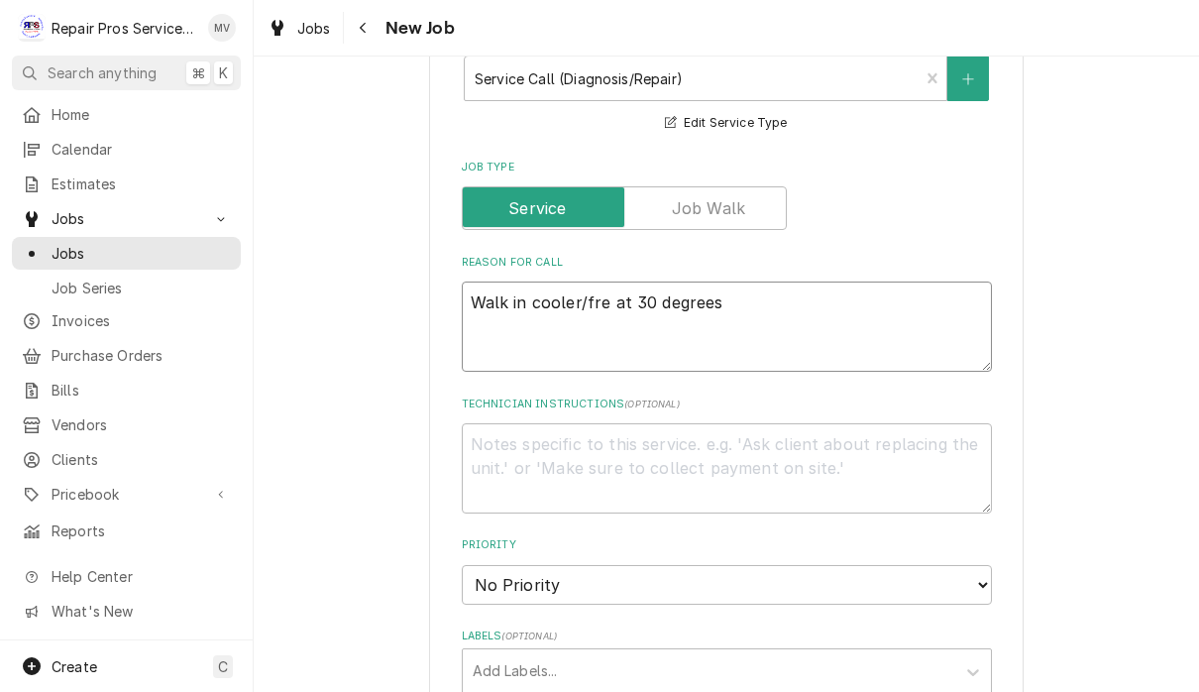
type textarea "Walk in cooler/free at 30 degrees"
type textarea "x"
type textarea "Walk in cooler/freez at 30 degrees"
type textarea "x"
type textarea "Walk in cooler/freeze at 30 degrees"
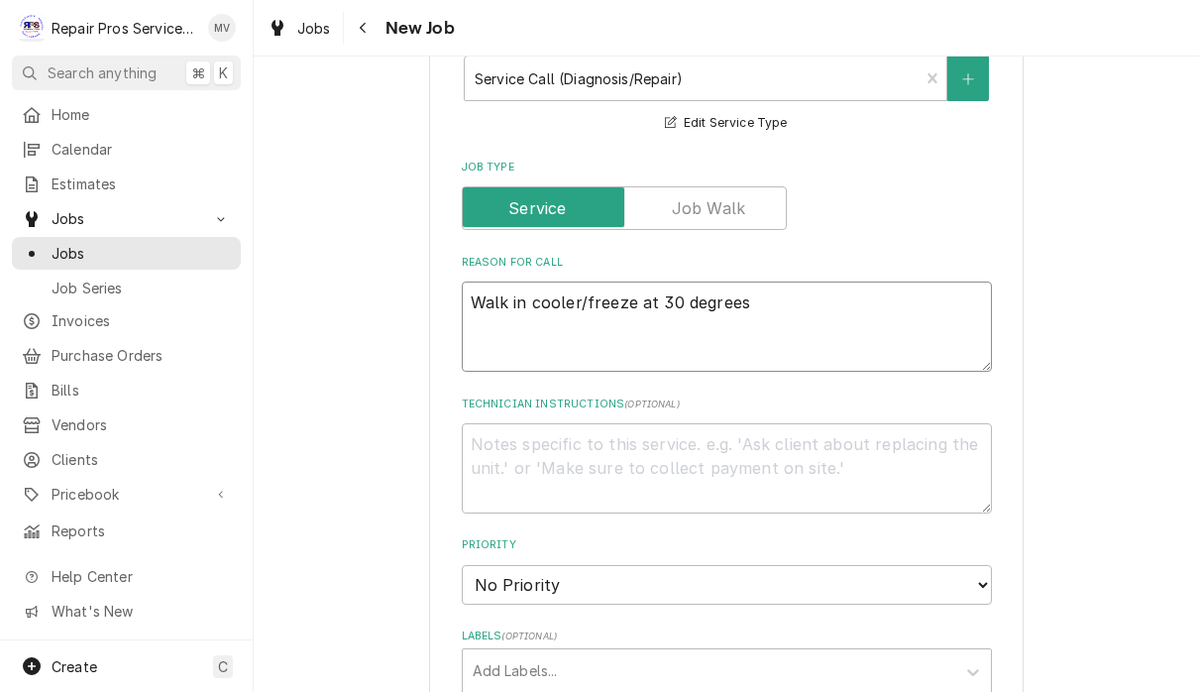
type textarea "x"
type textarea "Walk in cooler/freezer at 30 degrees"
type textarea "x"
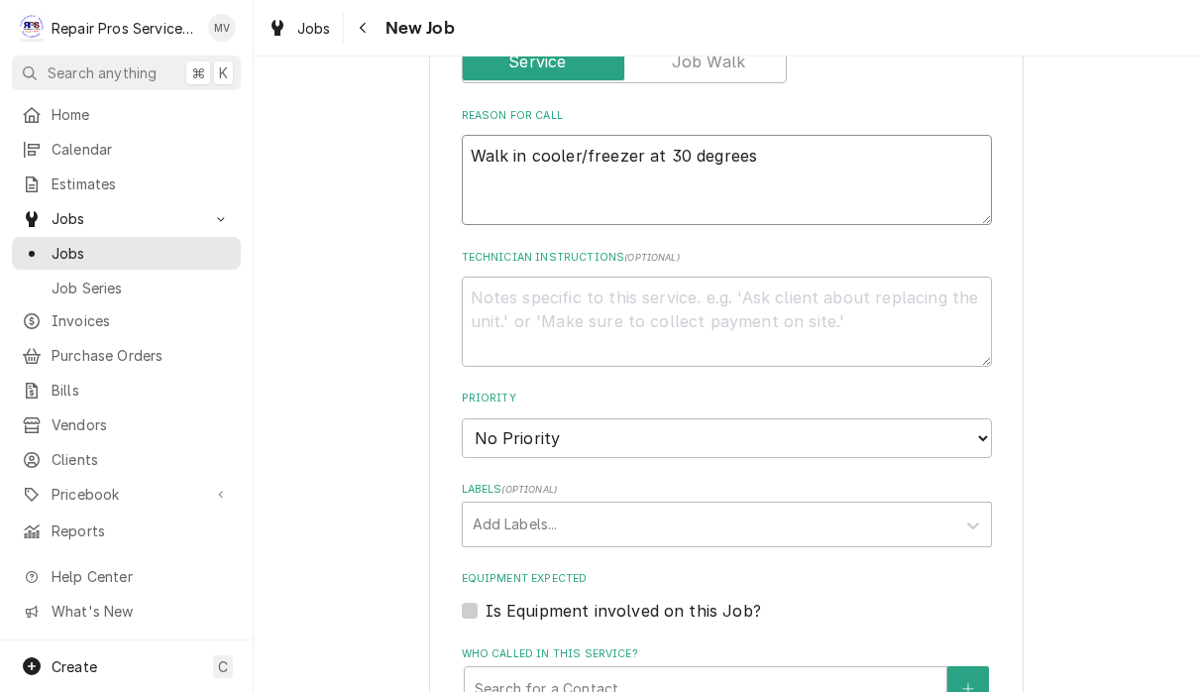
scroll to position [855, 0]
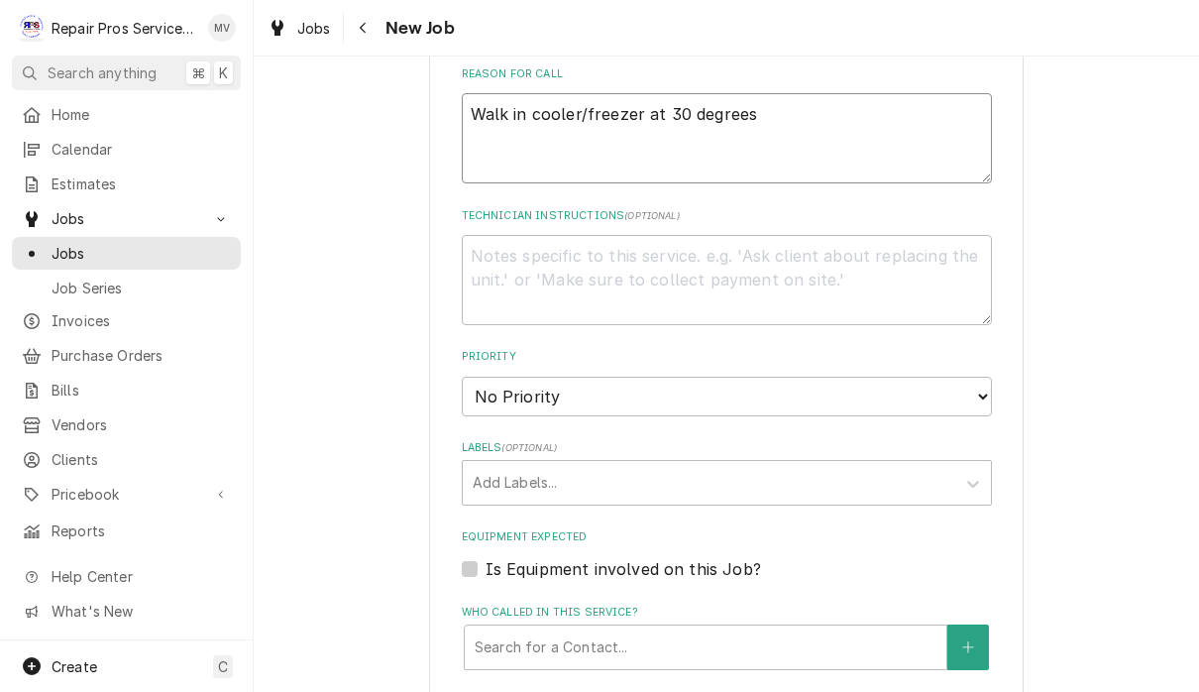
type textarea "Walk in cooler/freezer at 30 degrees"
click at [874, 385] on select "No Priority Urgent High Medium Low" at bounding box center [727, 397] width 530 height 40
select select "2"
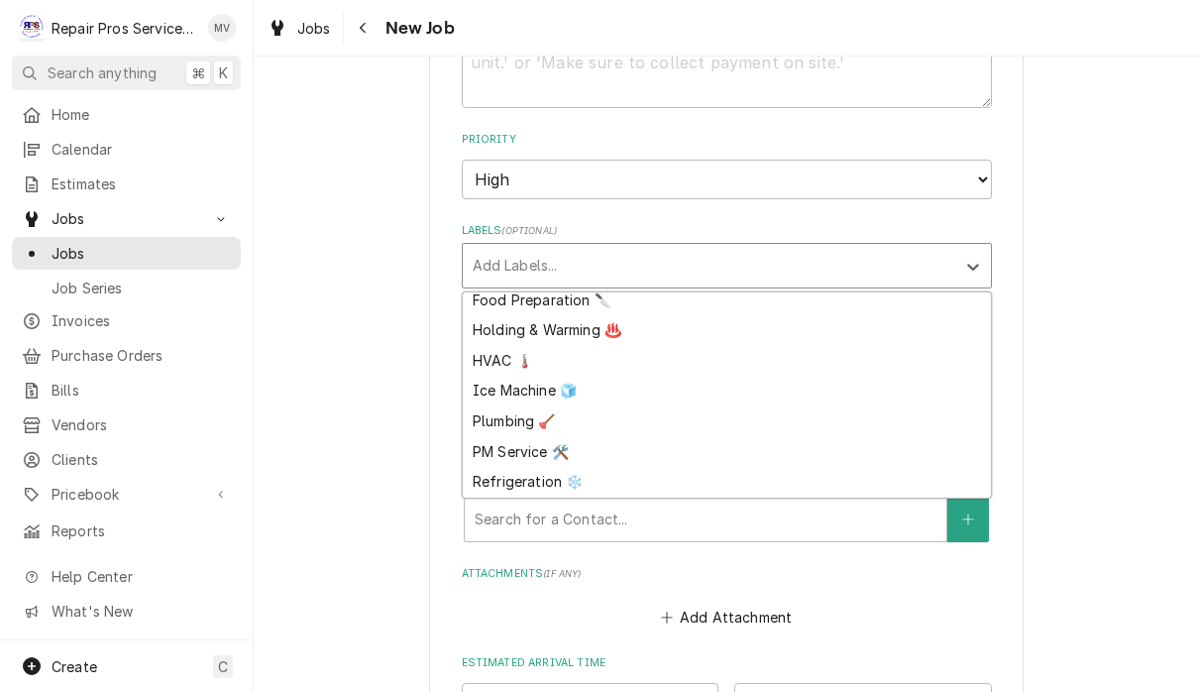
scroll to position [130, 0]
click at [566, 467] on div "Refrigeration ❄️" at bounding box center [727, 482] width 528 height 31
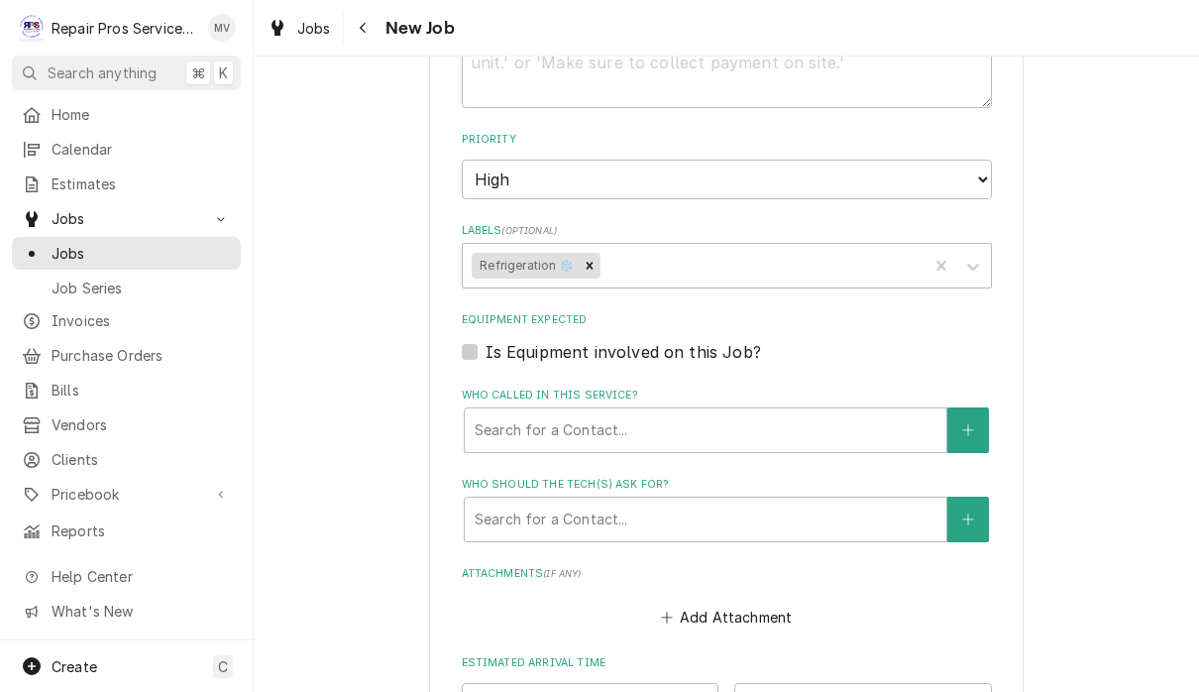
type textarea "x"
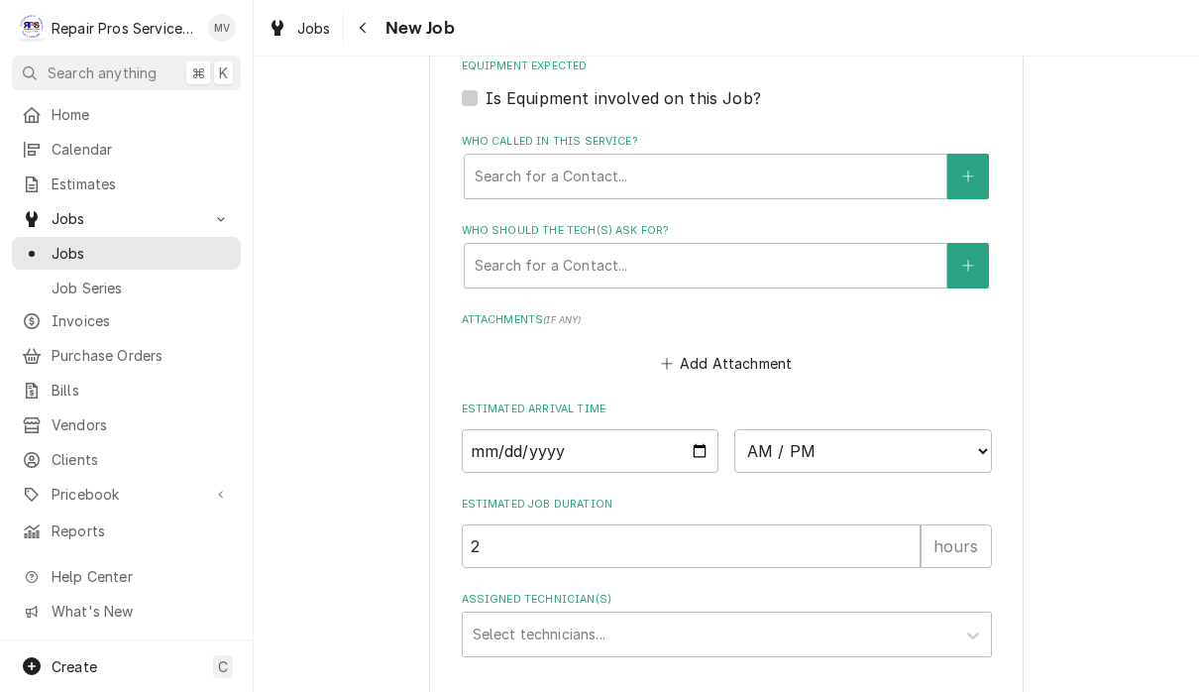
scroll to position [1331, 0]
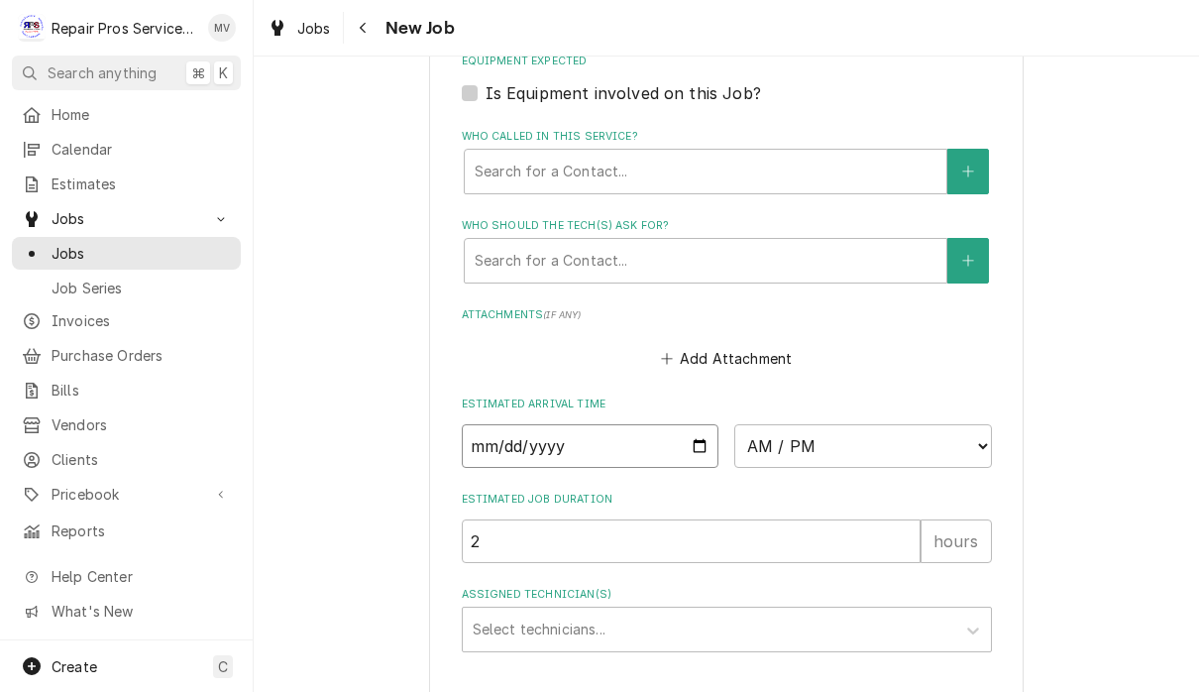
click at [508, 442] on input "Date" at bounding box center [591, 446] width 258 height 44
type input "[DATE]"
type textarea "x"
click at [745, 424] on select "AM / PM 6:00 AM 6:15 AM 6:30 AM 6:45 AM 7:00 AM 7:15 AM 7:30 AM 7:45 AM 8:00 AM…" at bounding box center [864, 446] width 258 height 44
select select "09:30:00"
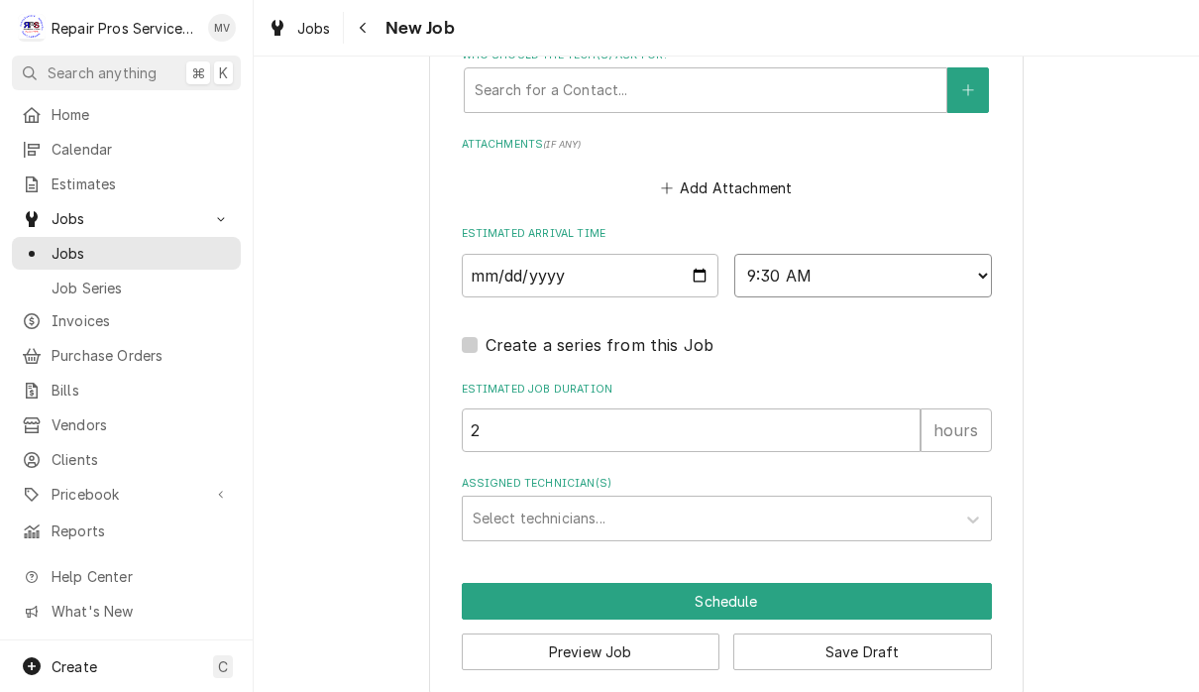
scroll to position [1501, 0]
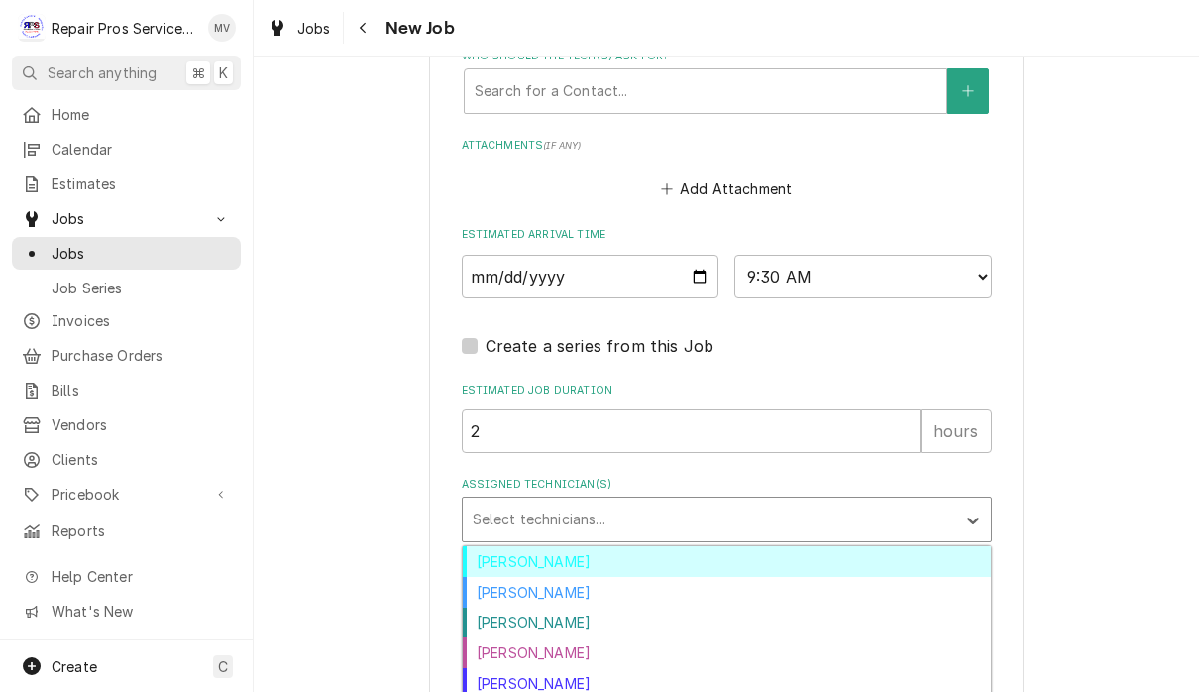
click at [549, 546] on div "[PERSON_NAME]" at bounding box center [727, 561] width 528 height 31
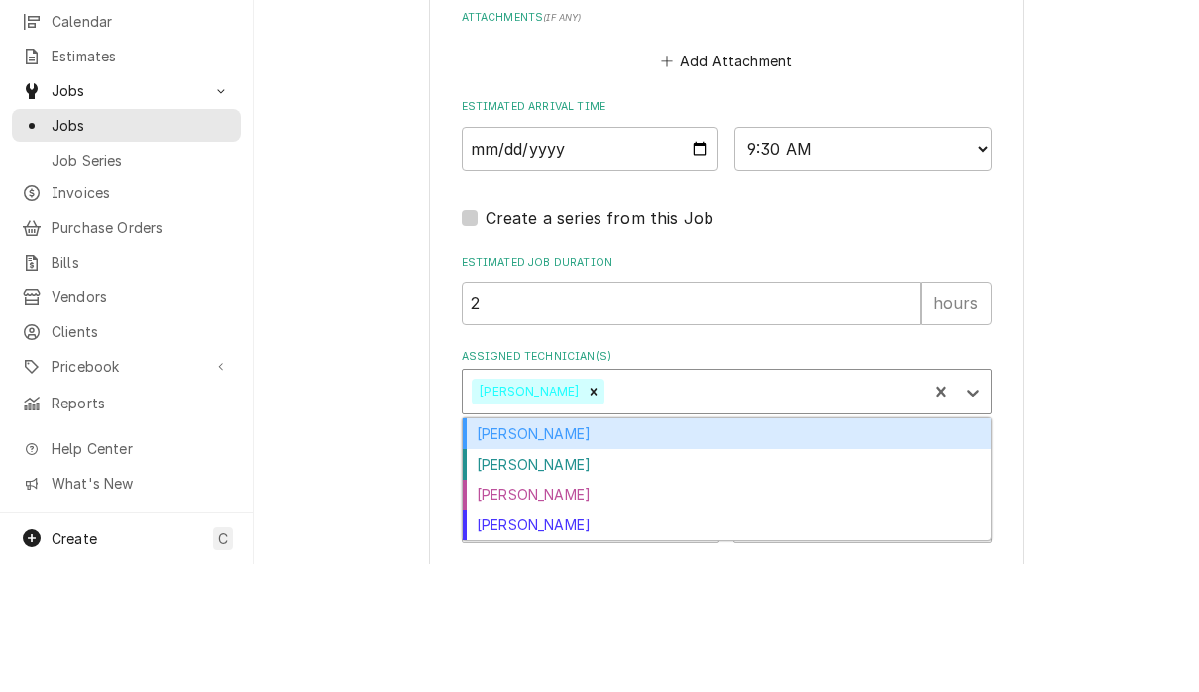
scroll to position [1, 0]
click at [642, 577] on div "[PERSON_NAME]" at bounding box center [727, 592] width 528 height 31
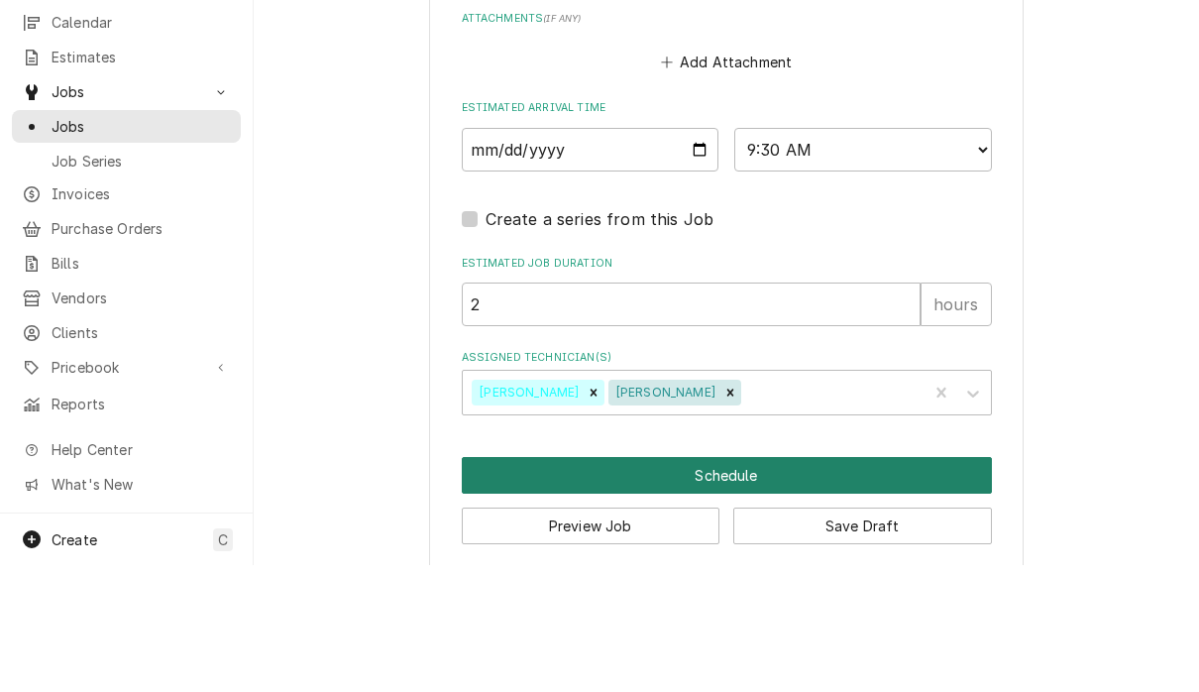
click at [872, 584] on button "Schedule" at bounding box center [727, 602] width 530 height 37
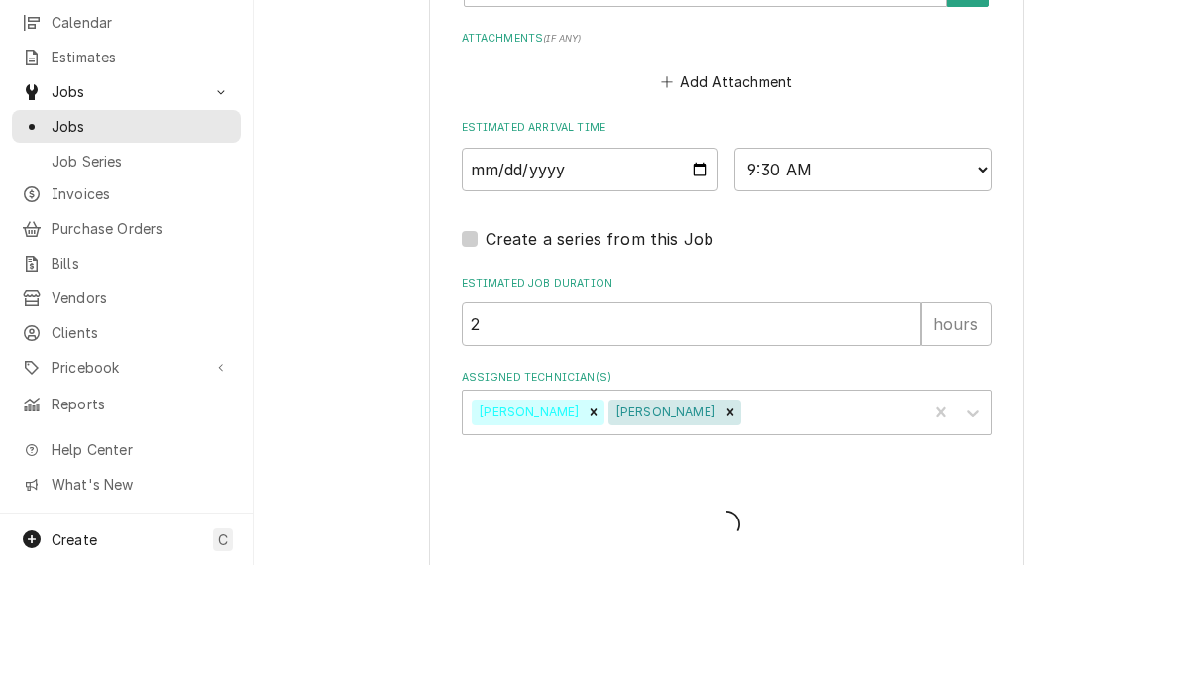
type textarea "x"
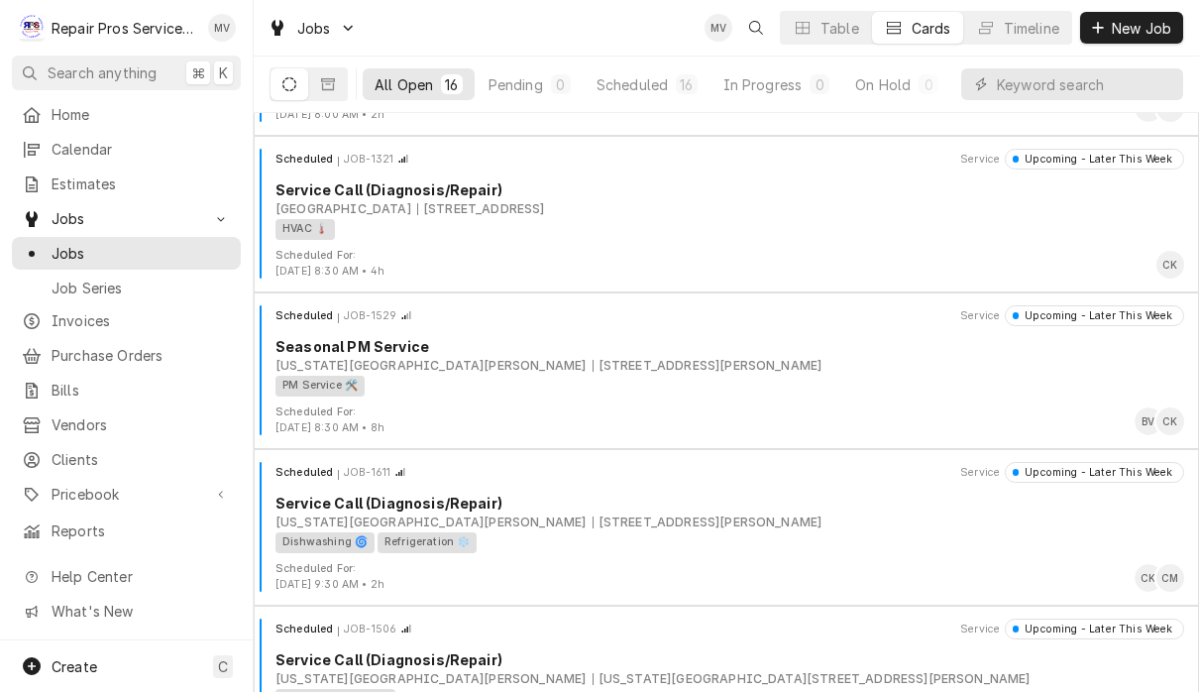
scroll to position [589, 0]
